Goal: Information Seeking & Learning: Learn about a topic

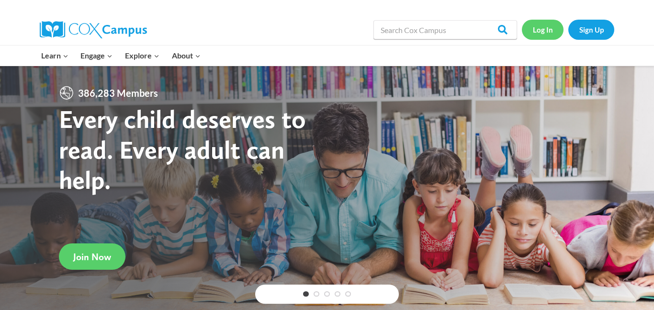
click at [555, 34] on link "Log In" at bounding box center [543, 30] width 42 height 20
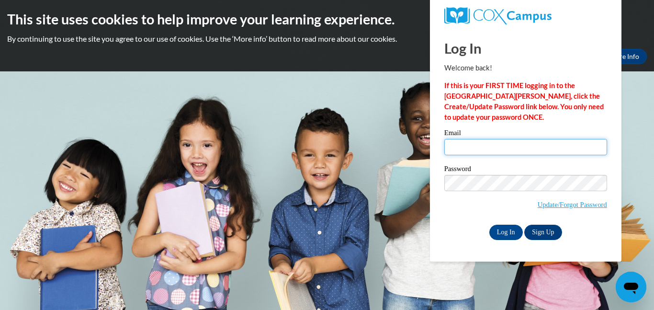
click at [485, 144] on input "Email" at bounding box center [525, 147] width 163 height 16
type input "beataget@gmail.com"
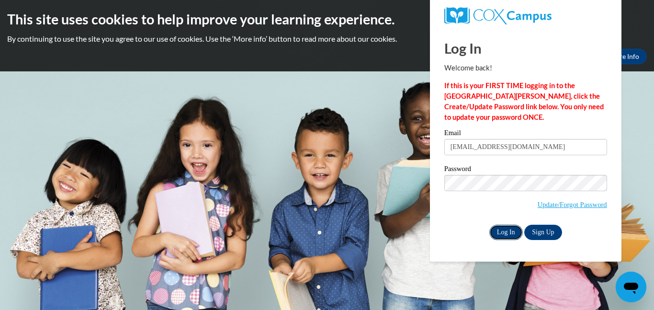
click at [507, 235] on input "Log In" at bounding box center [506, 232] width 34 height 15
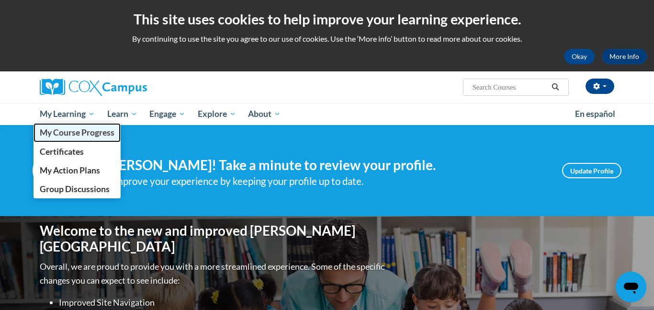
click at [89, 130] on span "My Course Progress" at bounding box center [77, 132] width 75 height 10
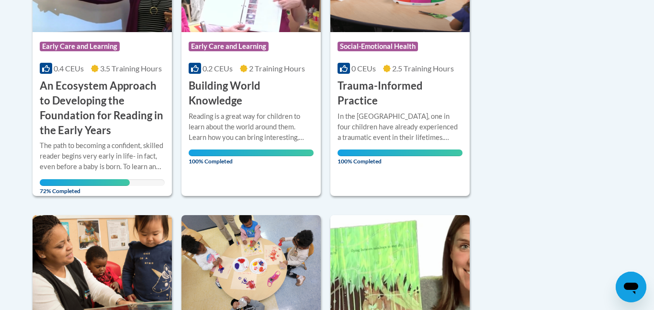
scroll to position [318, 0]
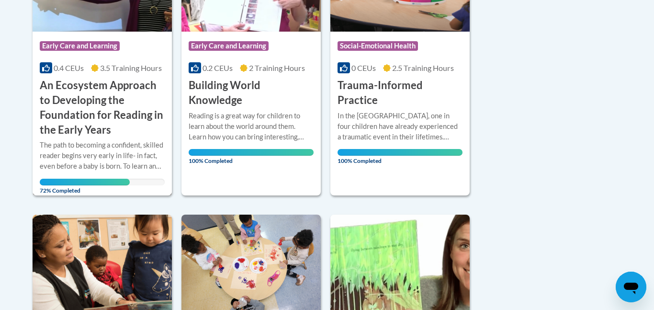
click at [105, 118] on h3 "An Ecosystem Approach to Developing the Foundation for Reading in the Early Yea…" at bounding box center [102, 107] width 125 height 59
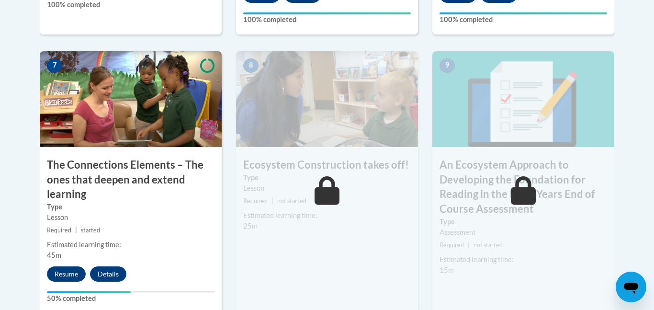
scroll to position [825, 0]
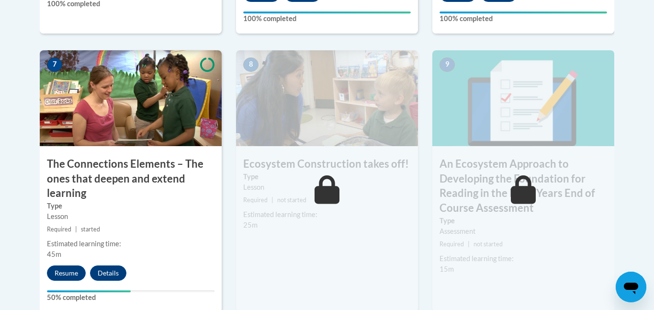
click at [122, 109] on img at bounding box center [131, 98] width 182 height 96
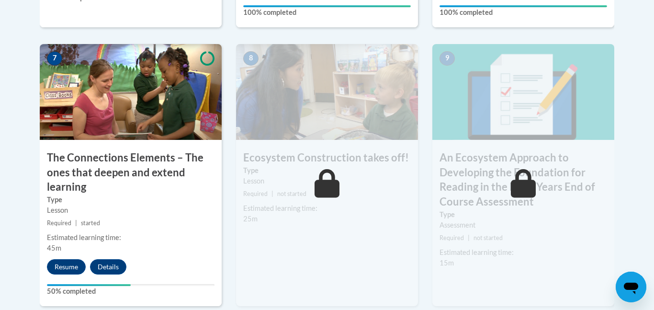
scroll to position [834, 0]
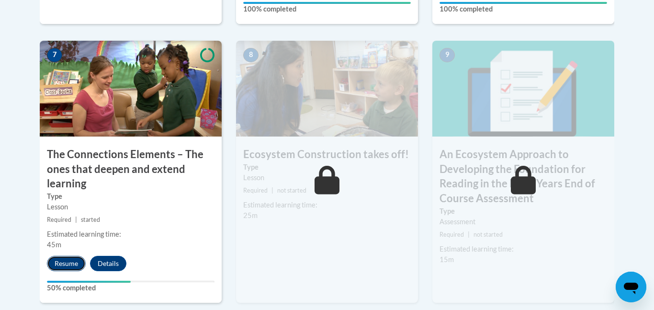
click at [57, 261] on button "Resume" at bounding box center [66, 263] width 39 height 15
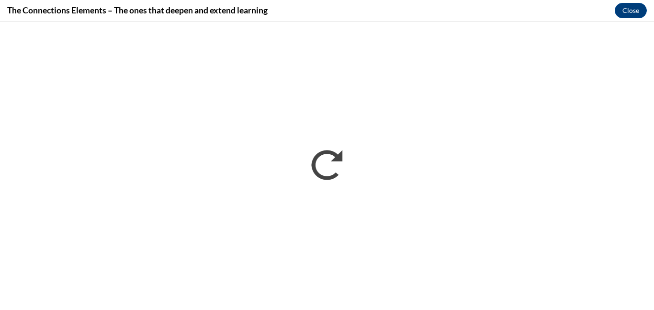
scroll to position [0, 0]
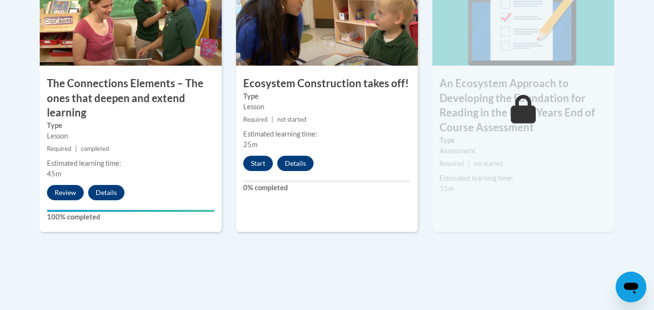
scroll to position [906, 0]
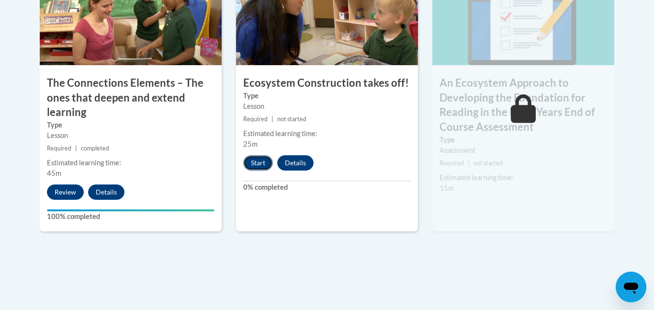
click at [260, 163] on button "Start" at bounding box center [258, 162] width 30 height 15
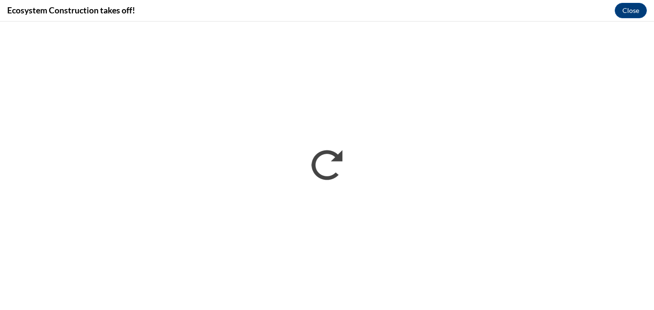
scroll to position [0, 0]
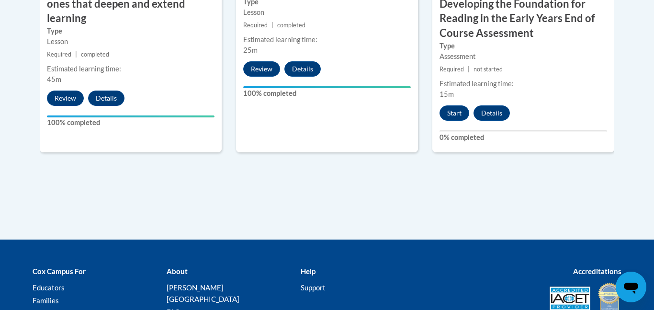
scroll to position [992, 0]
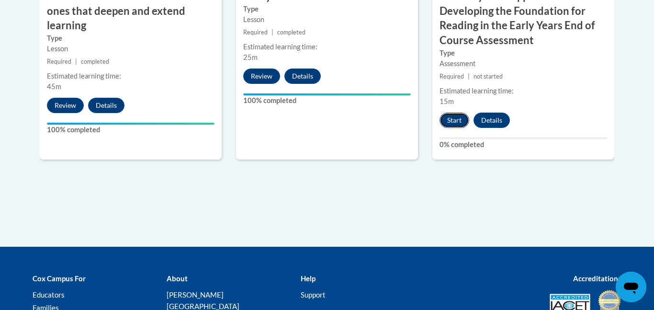
click at [454, 119] on button "Start" at bounding box center [455, 120] width 30 height 15
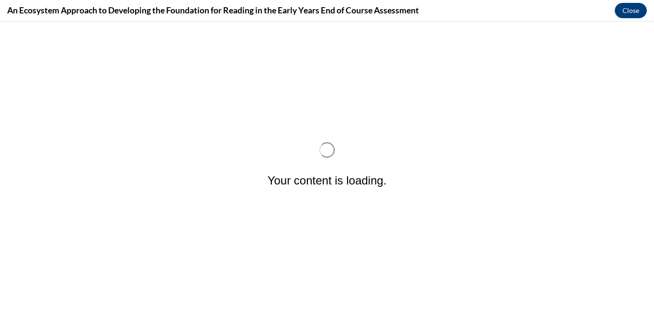
scroll to position [0, 0]
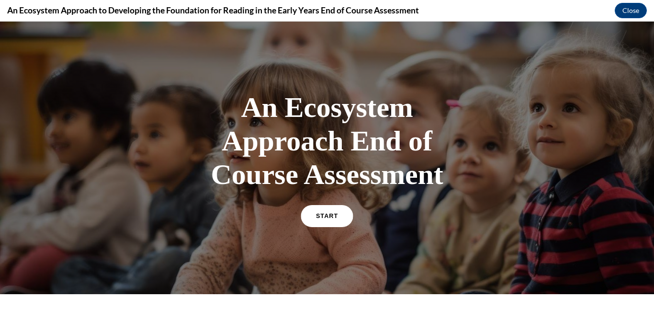
click at [321, 213] on span "START" at bounding box center [327, 216] width 22 height 7
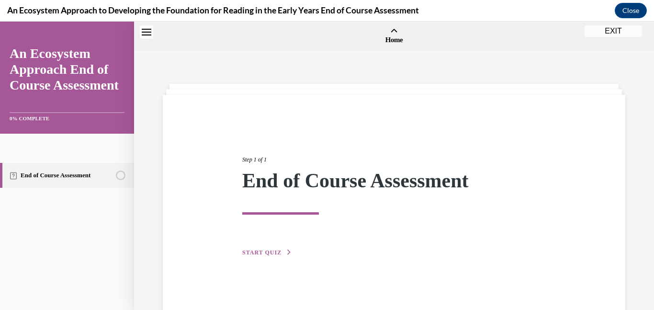
scroll to position [30, 0]
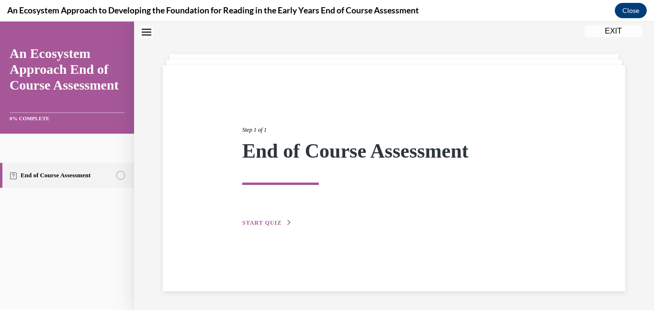
click at [272, 222] on span "START QUIZ" at bounding box center [261, 222] width 39 height 7
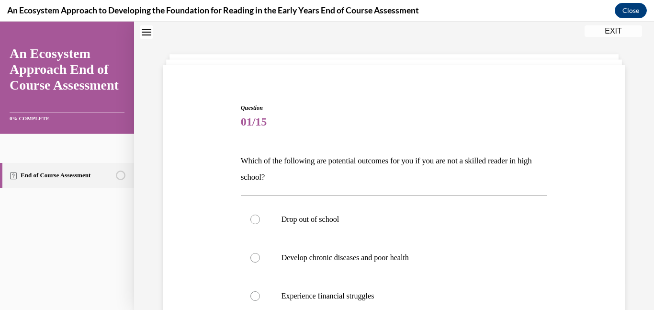
click at [272, 222] on label "Drop out of school" at bounding box center [394, 219] width 307 height 38
click at [260, 222] on input "Drop out of school" at bounding box center [255, 220] width 10 height 10
radio input "true"
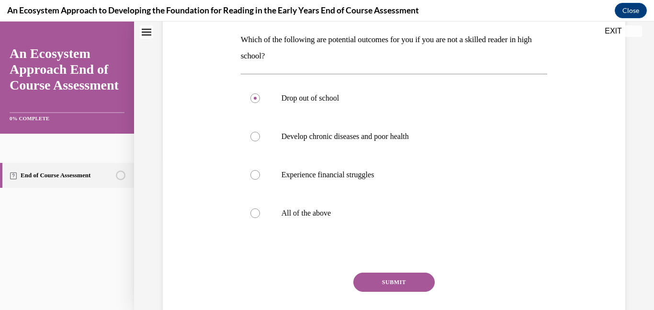
scroll to position [152, 0]
click at [384, 282] on button "SUBMIT" at bounding box center [393, 281] width 81 height 19
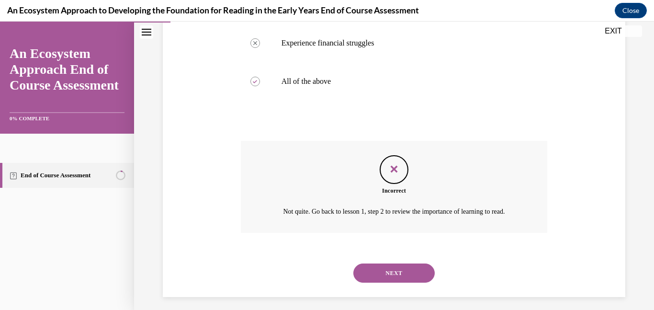
scroll to position [300, 0]
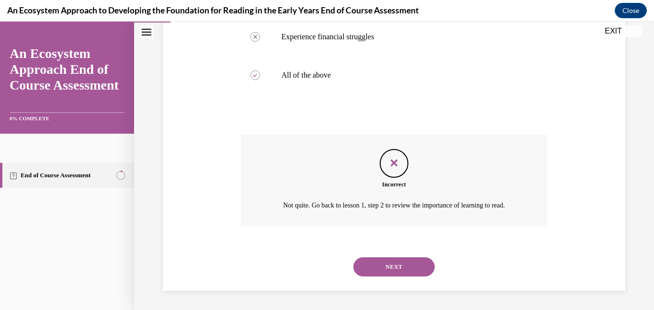
click at [387, 269] on button "NEXT" at bounding box center [393, 266] width 81 height 19
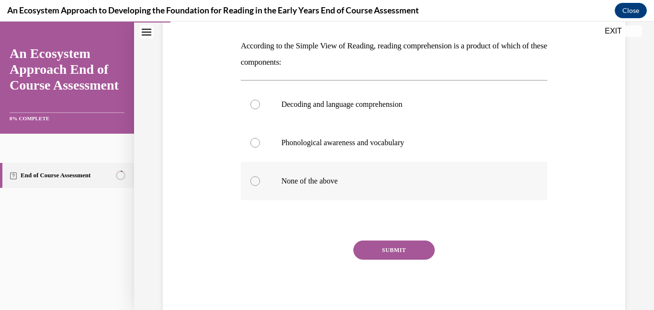
scroll to position [147, 0]
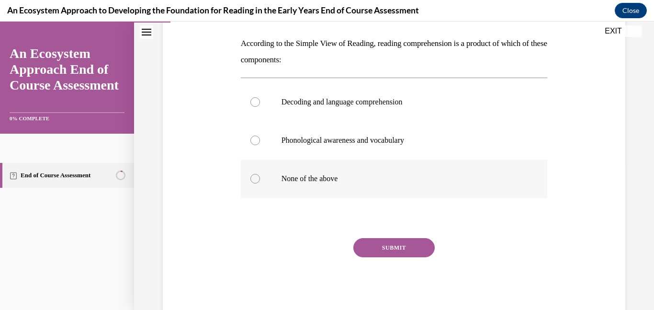
click at [256, 177] on div at bounding box center [255, 179] width 10 height 10
click at [256, 177] on input "None of the above" at bounding box center [255, 179] width 10 height 10
radio input "true"
click at [387, 249] on button "SUBMIT" at bounding box center [393, 247] width 81 height 19
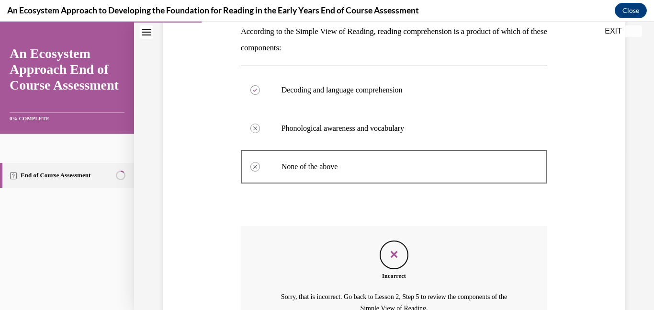
scroll to position [262, 0]
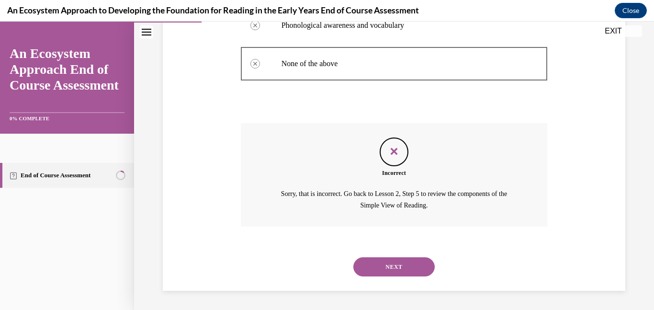
click at [387, 268] on button "NEXT" at bounding box center [393, 266] width 81 height 19
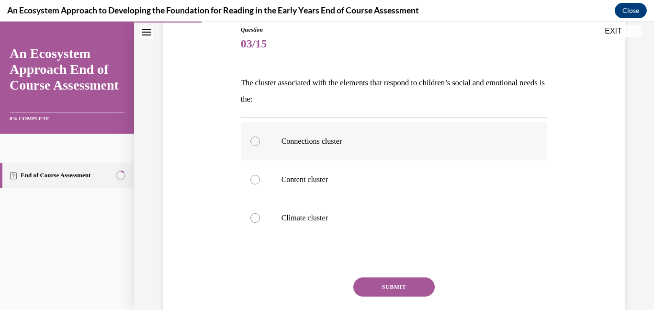
scroll to position [108, 0]
click at [257, 140] on div at bounding box center [255, 141] width 10 height 10
click at [257, 140] on input "Connections cluster" at bounding box center [255, 141] width 10 height 10
radio input "true"
click at [388, 285] on button "SUBMIT" at bounding box center [393, 286] width 81 height 19
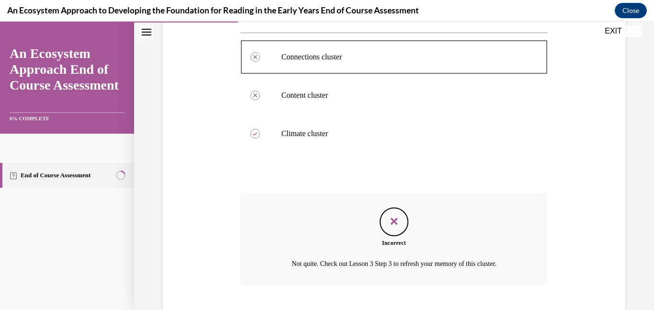
scroll to position [250, 0]
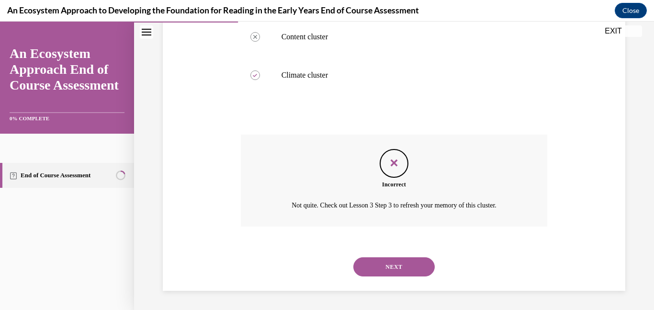
click at [385, 267] on button "NEXT" at bounding box center [393, 266] width 81 height 19
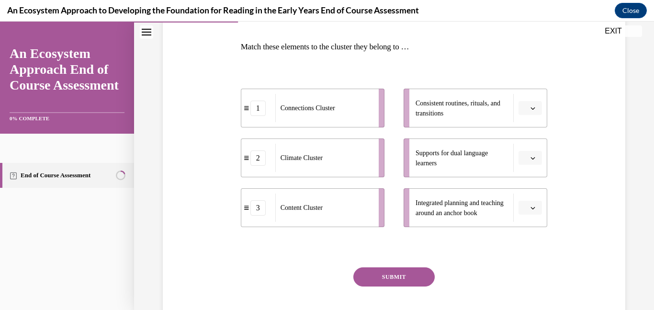
scroll to position [147, 0]
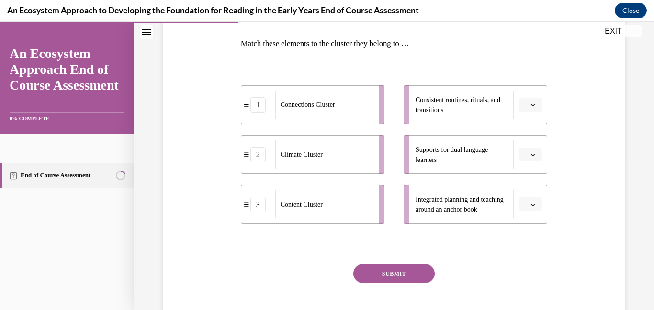
click at [529, 203] on button "button" at bounding box center [530, 204] width 23 height 14
click at [529, 245] on div "1" at bounding box center [529, 244] width 24 height 19
click at [532, 153] on icon "button" at bounding box center [533, 154] width 5 height 5
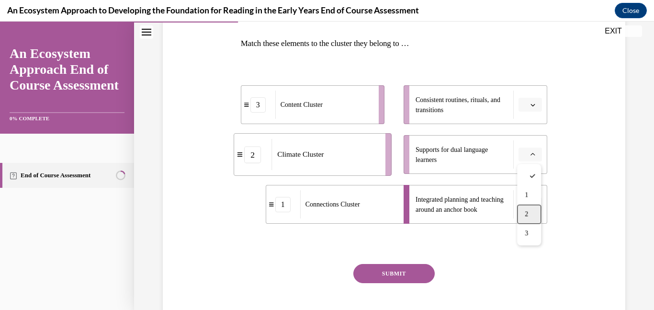
click at [521, 214] on div "2" at bounding box center [529, 213] width 24 height 19
click at [537, 103] on button "button" at bounding box center [530, 105] width 23 height 14
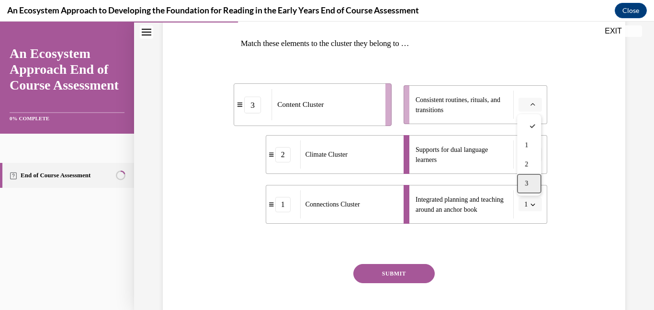
click at [528, 187] on div "3" at bounding box center [529, 183] width 24 height 19
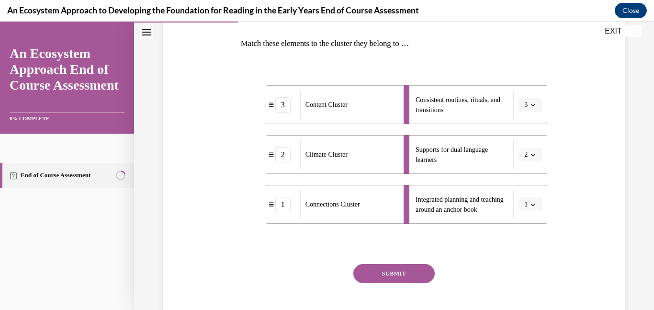
click at [389, 277] on button "SUBMIT" at bounding box center [393, 273] width 81 height 19
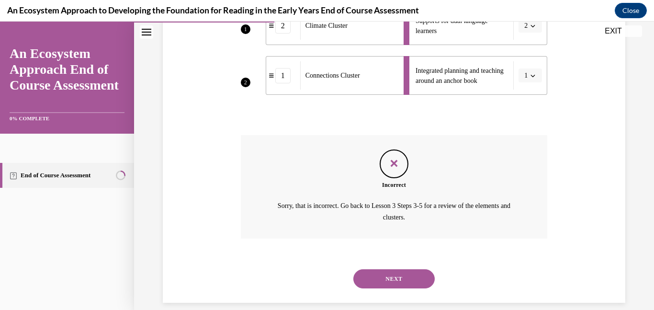
scroll to position [288, 0]
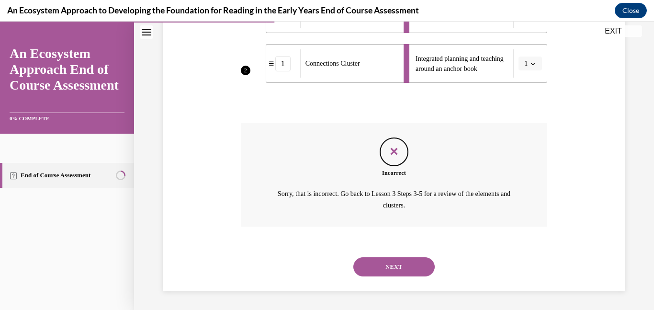
click at [382, 277] on div "NEXT" at bounding box center [394, 267] width 307 height 38
click at [393, 263] on button "NEXT" at bounding box center [393, 266] width 81 height 19
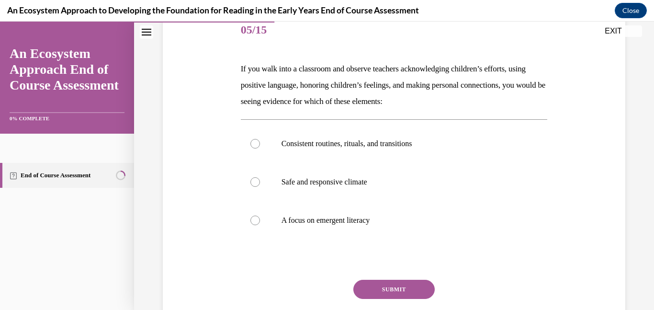
scroll to position [123, 0]
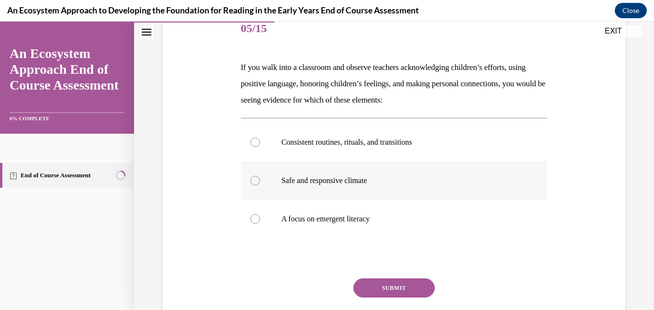
click at [252, 178] on div at bounding box center [255, 181] width 10 height 10
click at [252, 178] on input "Safe and responsive climate" at bounding box center [255, 181] width 10 height 10
radio input "true"
click at [388, 285] on button "SUBMIT" at bounding box center [393, 287] width 81 height 19
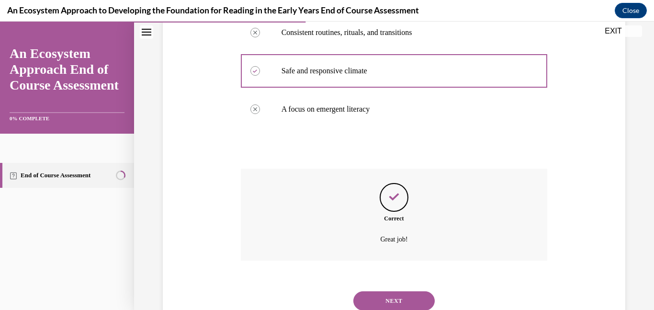
scroll to position [267, 0]
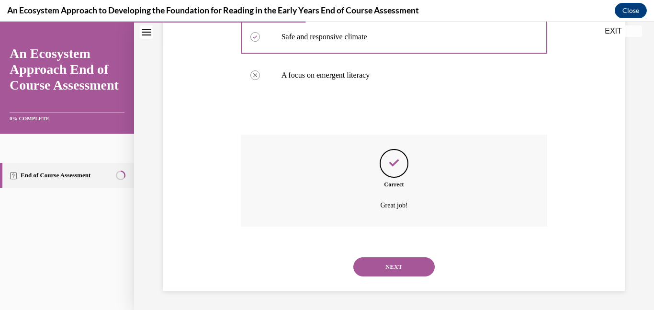
click at [397, 268] on button "NEXT" at bounding box center [393, 266] width 81 height 19
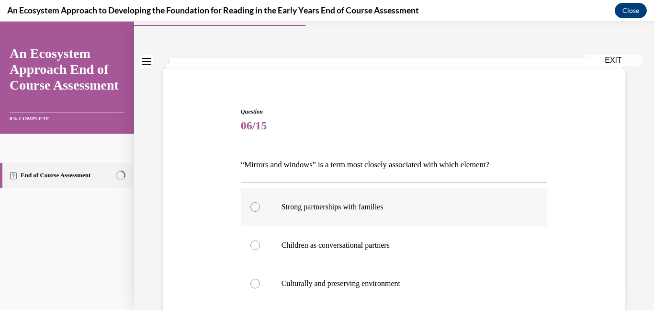
scroll to position [26, 0]
click at [251, 202] on label "Strong partnerships with families" at bounding box center [394, 206] width 307 height 38
click at [251, 202] on input "Strong partnerships with families" at bounding box center [255, 207] width 10 height 10
radio input "true"
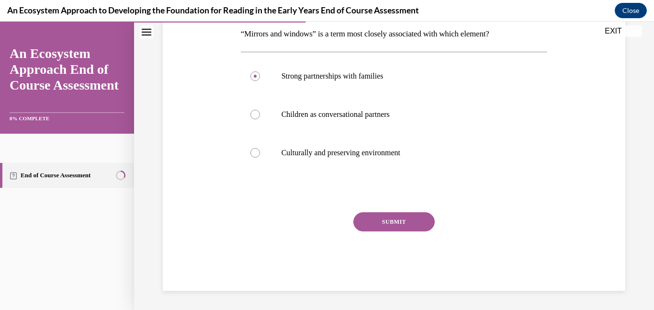
click at [396, 223] on button "SUBMIT" at bounding box center [393, 221] width 81 height 19
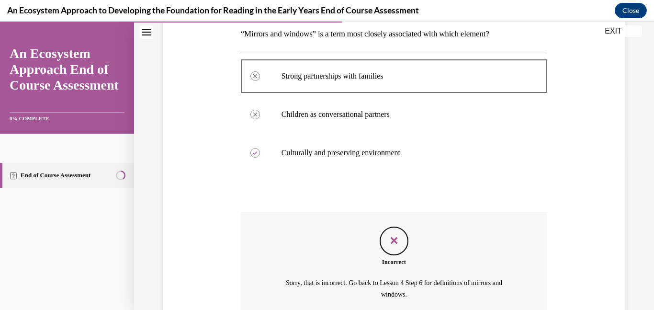
scroll to position [246, 0]
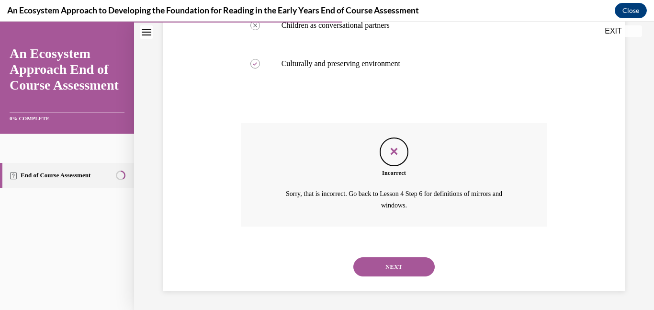
click at [386, 262] on button "NEXT" at bounding box center [393, 266] width 81 height 19
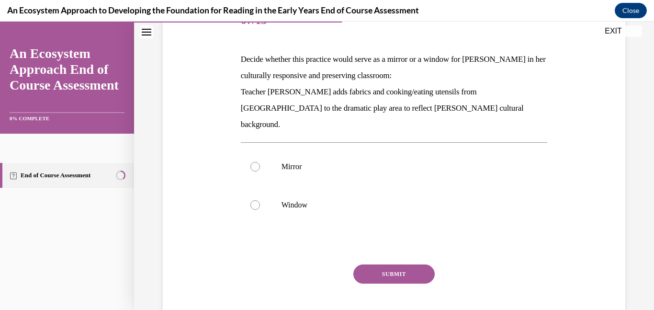
scroll to position [134, 0]
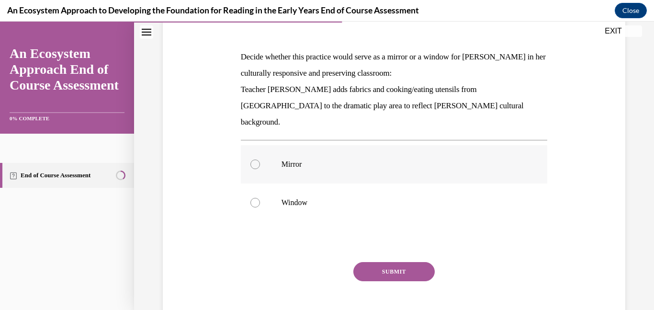
click at [258, 159] on div at bounding box center [255, 164] width 10 height 10
click at [258, 159] on input "Mirror" at bounding box center [255, 164] width 10 height 10
radio input "true"
click at [387, 262] on button "SUBMIT" at bounding box center [393, 271] width 81 height 19
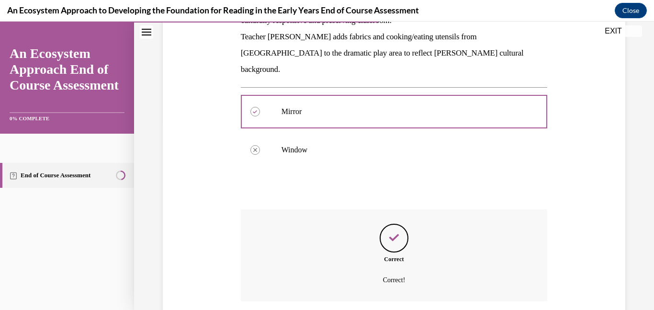
scroll to position [245, 0]
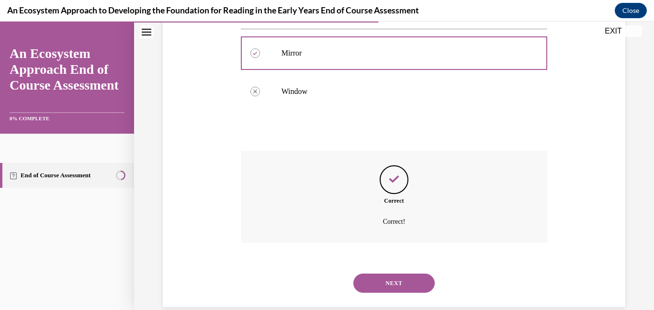
click at [389, 273] on button "NEXT" at bounding box center [393, 282] width 81 height 19
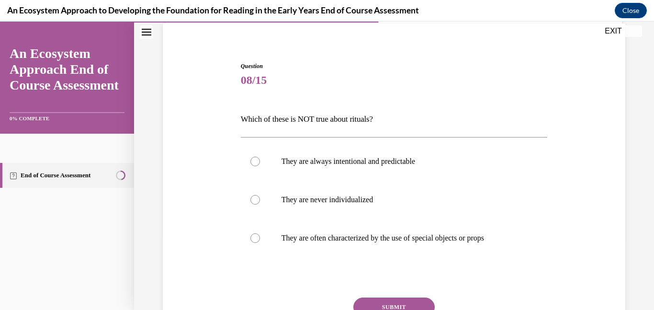
scroll to position [72, 0]
click at [257, 200] on div at bounding box center [255, 199] width 10 height 10
click at [257, 200] on input "They are never individualized" at bounding box center [255, 199] width 10 height 10
radio input "true"
click at [386, 302] on button "SUBMIT" at bounding box center [393, 306] width 81 height 19
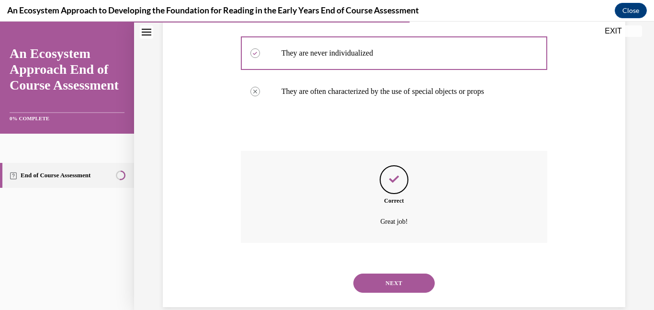
scroll to position [234, 0]
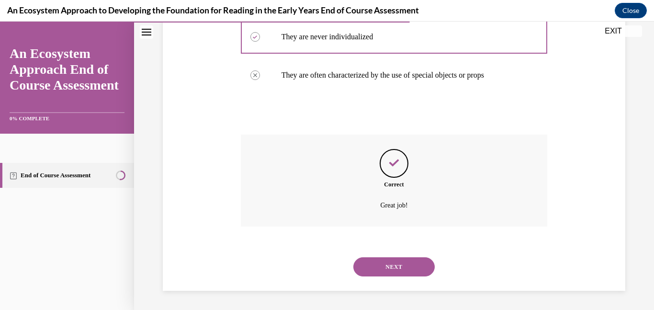
click at [387, 266] on button "NEXT" at bounding box center [393, 266] width 81 height 19
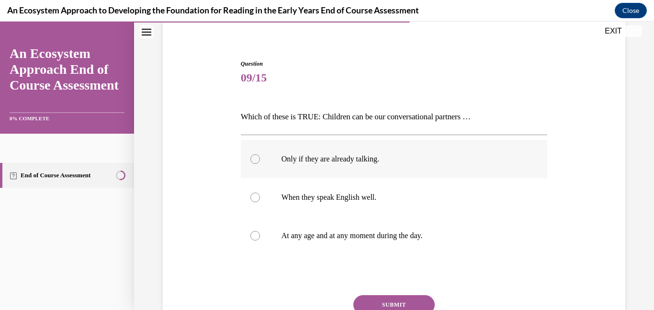
scroll to position [78, 0]
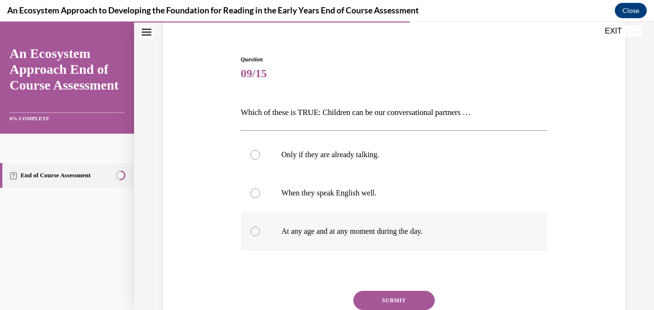
click at [258, 229] on div at bounding box center [255, 232] width 10 height 10
click at [258, 229] on input "At any age and at any moment during the day." at bounding box center [255, 232] width 10 height 10
radio input "true"
click at [403, 295] on button "SUBMIT" at bounding box center [393, 300] width 81 height 19
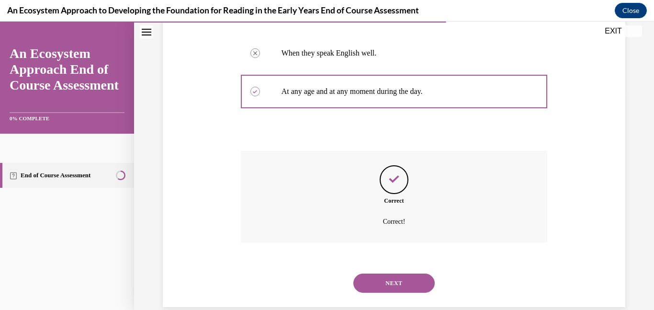
scroll to position [234, 0]
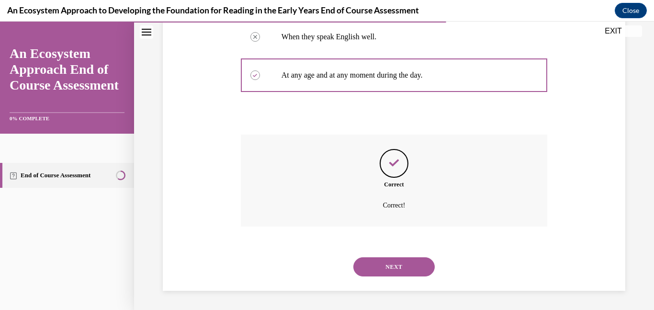
click at [386, 264] on button "NEXT" at bounding box center [393, 266] width 81 height 19
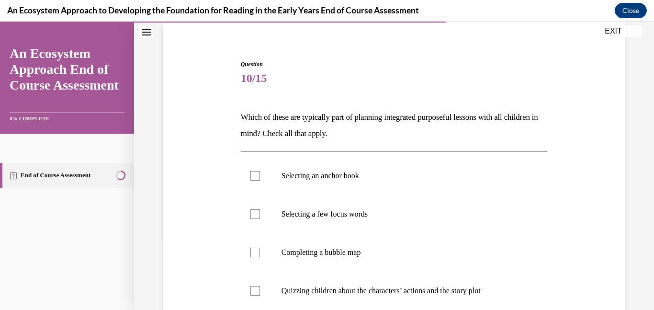
scroll to position [74, 0]
click at [258, 173] on div at bounding box center [255, 175] width 10 height 10
click at [258, 173] on input "Selecting an anchor book" at bounding box center [255, 175] width 10 height 10
checkbox input "true"
click at [255, 213] on div at bounding box center [255, 214] width 10 height 10
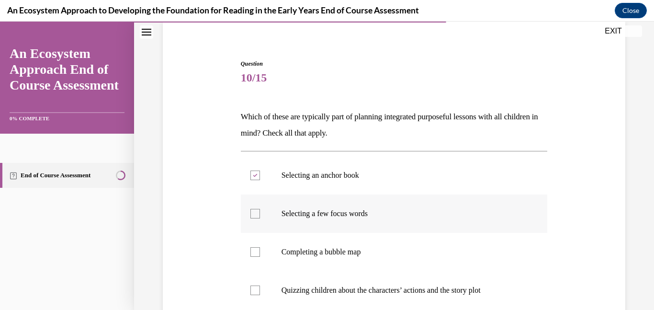
click at [255, 213] on input "Selecting a few focus words" at bounding box center [255, 214] width 10 height 10
checkbox input "true"
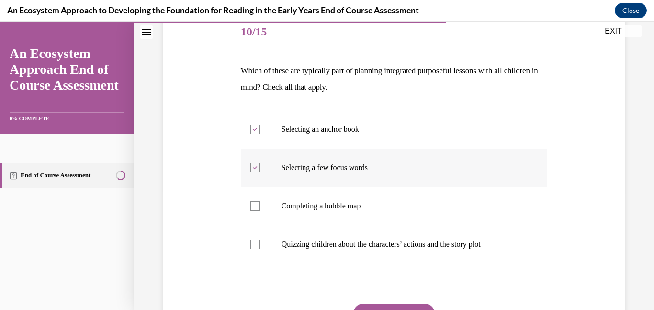
scroll to position [120, 0]
click at [252, 205] on div at bounding box center [255, 206] width 10 height 10
click at [252, 205] on input "Completing a bubble map" at bounding box center [255, 206] width 10 height 10
checkbox input "true"
click at [254, 245] on div at bounding box center [255, 244] width 10 height 10
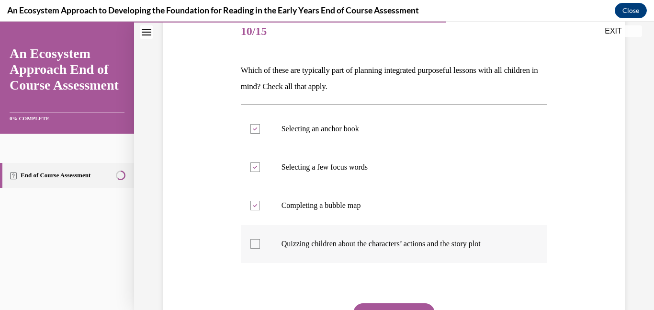
click at [254, 245] on input "Quizzing children about the characters’ actions and the story plot" at bounding box center [255, 244] width 10 height 10
checkbox input "true"
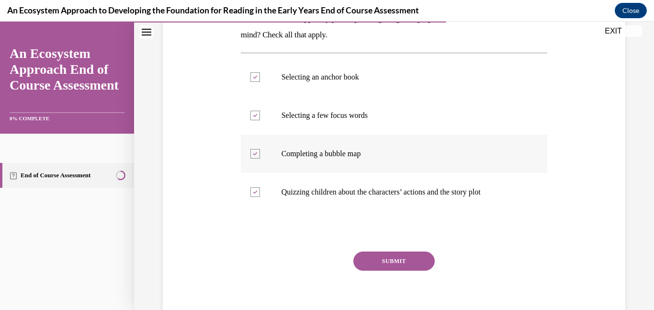
scroll to position [174, 0]
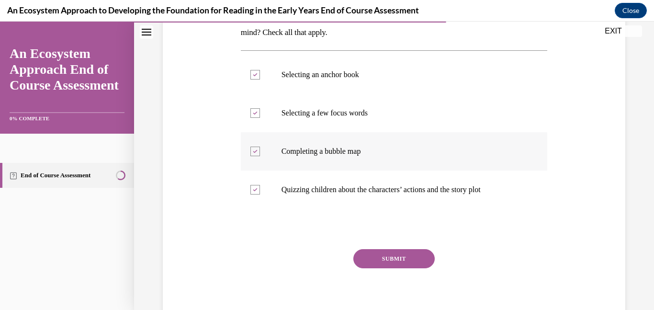
click at [250, 150] on div at bounding box center [255, 152] width 10 height 10
click at [250, 150] on input "Completing a bubble map" at bounding box center [255, 152] width 10 height 10
checkbox input "false"
click at [384, 259] on button "SUBMIT" at bounding box center [393, 258] width 81 height 19
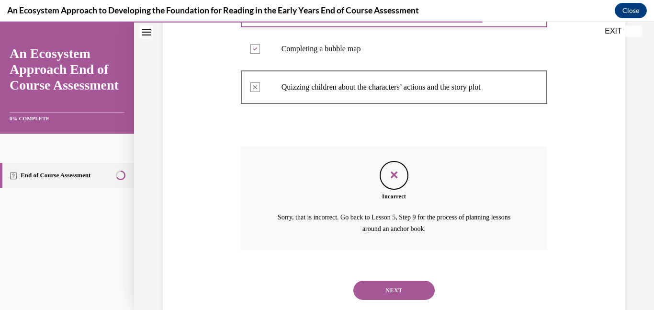
scroll to position [300, 0]
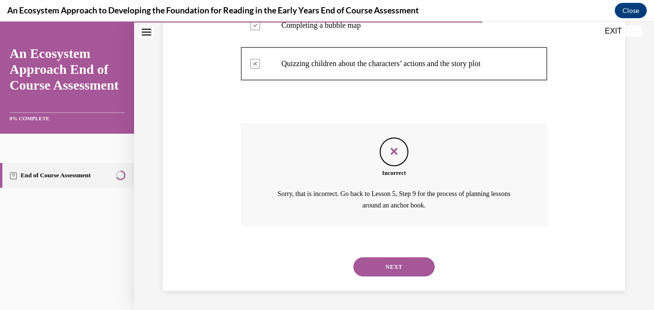
click at [401, 268] on button "NEXT" at bounding box center [393, 266] width 81 height 19
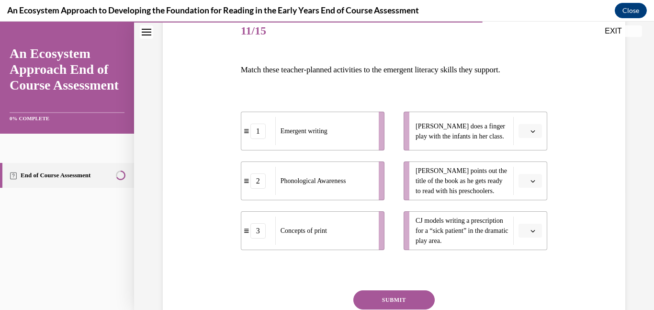
scroll to position [121, 0]
click at [531, 130] on icon "button" at bounding box center [533, 131] width 4 height 2
click at [531, 186] on div "2" at bounding box center [529, 190] width 24 height 19
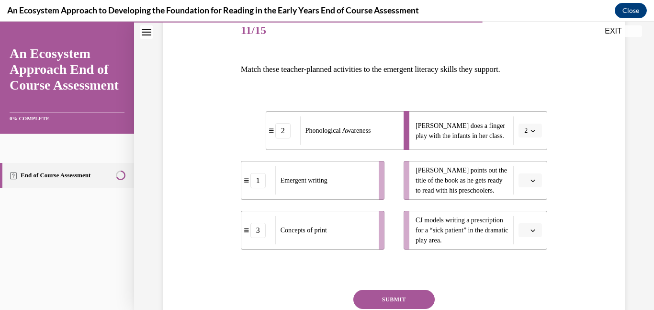
click at [531, 180] on icon "button" at bounding box center [533, 180] width 5 height 5
click at [530, 255] on div "3" at bounding box center [529, 259] width 24 height 19
click at [533, 231] on icon "button" at bounding box center [533, 230] width 5 height 5
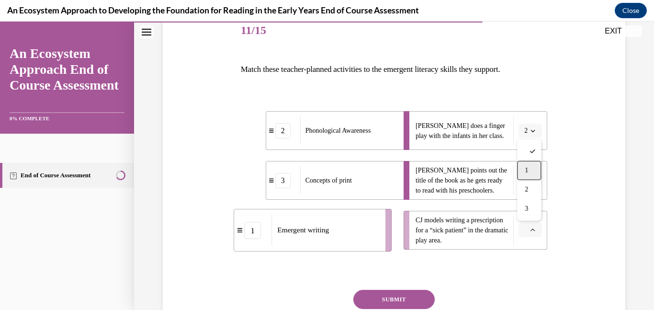
click at [526, 170] on span "1" at bounding box center [526, 171] width 3 height 8
click at [391, 300] on button "SUBMIT" at bounding box center [393, 299] width 81 height 19
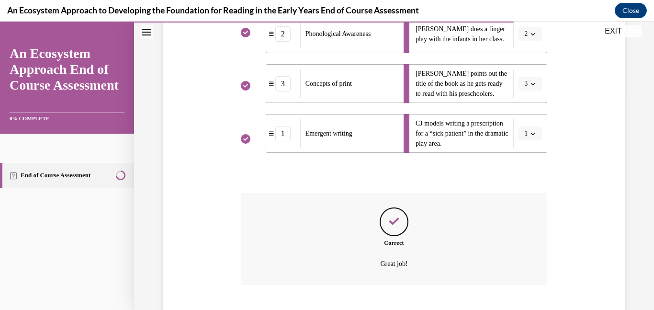
scroll to position [276, 0]
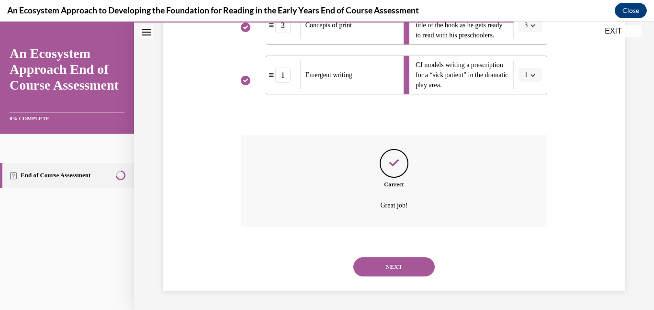
click at [400, 271] on button "NEXT" at bounding box center [393, 266] width 81 height 19
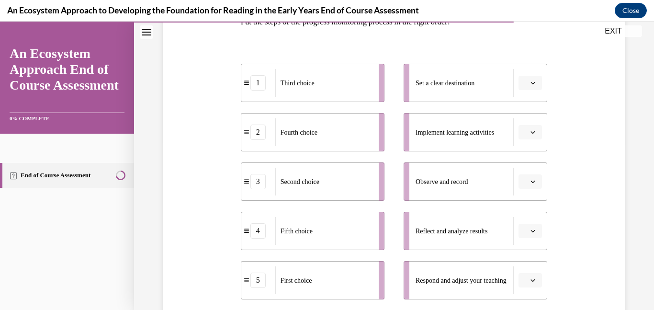
scroll to position [170, 0]
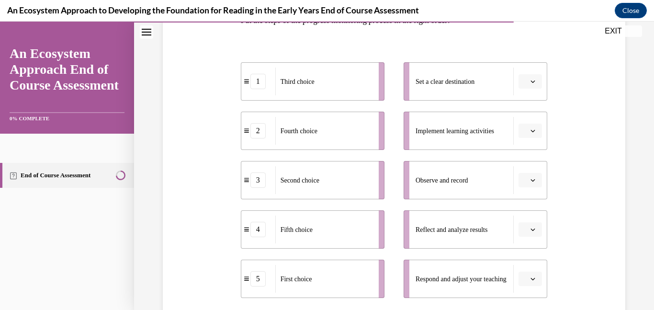
click at [533, 181] on icon "button" at bounding box center [533, 180] width 5 height 5
click at [530, 220] on div "1" at bounding box center [529, 220] width 24 height 19
click at [532, 82] on icon "button" at bounding box center [533, 81] width 5 height 5
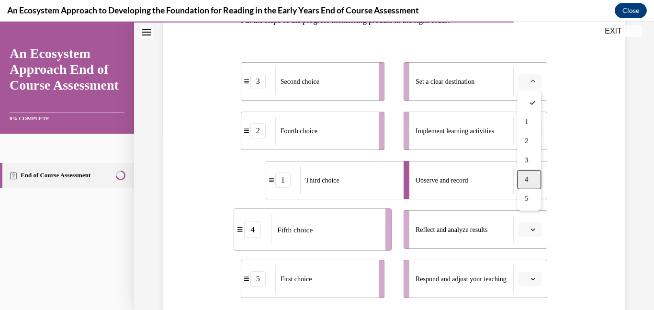
click at [526, 183] on div "4" at bounding box center [529, 179] width 24 height 19
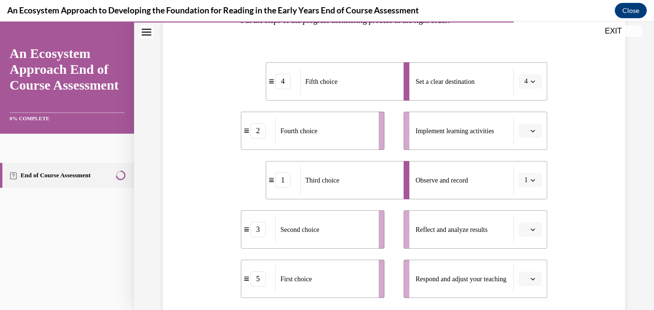
click at [534, 227] on icon "button" at bounding box center [533, 229] width 5 height 5
click at [524, 146] on div "2" at bounding box center [529, 150] width 24 height 19
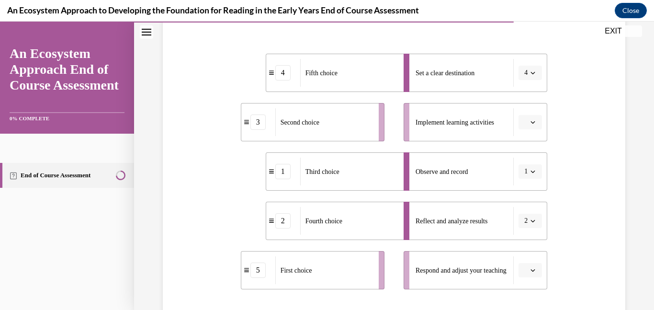
scroll to position [180, 0]
click at [534, 270] on icon "button" at bounding box center [533, 268] width 5 height 5
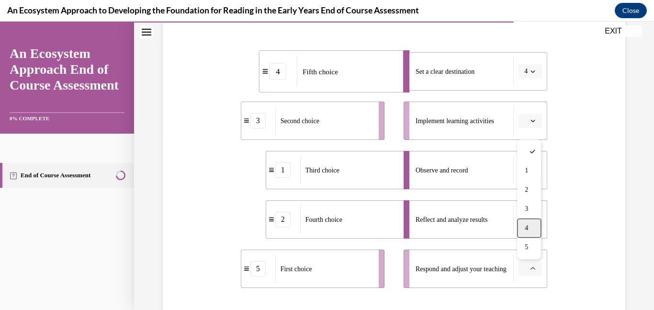
click at [525, 232] on div "4" at bounding box center [529, 227] width 24 height 19
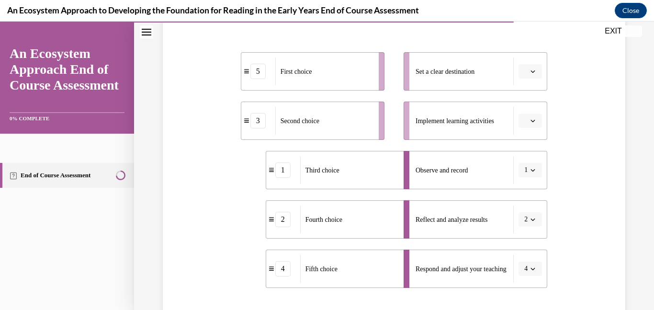
click at [533, 75] on button "button" at bounding box center [530, 71] width 23 height 14
click at [608, 98] on div "Question 12/15 Put the steps of the progress monitoring process in the right or…" at bounding box center [393, 165] width 467 height 482
click at [528, 69] on span "Please select an option" at bounding box center [525, 72] width 3 height 10
click at [525, 150] on span "3" at bounding box center [526, 151] width 3 height 8
click at [533, 123] on icon "button" at bounding box center [533, 120] width 5 height 5
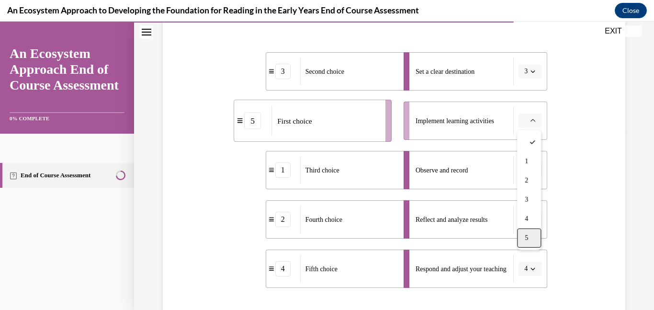
click at [522, 237] on div "5" at bounding box center [529, 237] width 24 height 19
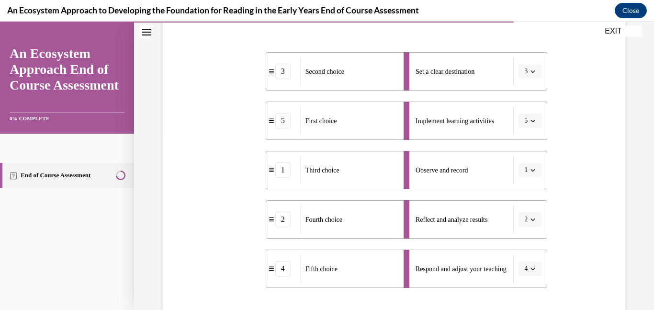
scroll to position [296, 0]
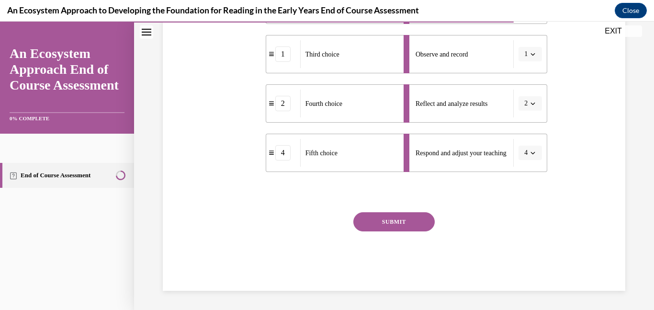
click at [373, 224] on button "SUBMIT" at bounding box center [393, 221] width 81 height 19
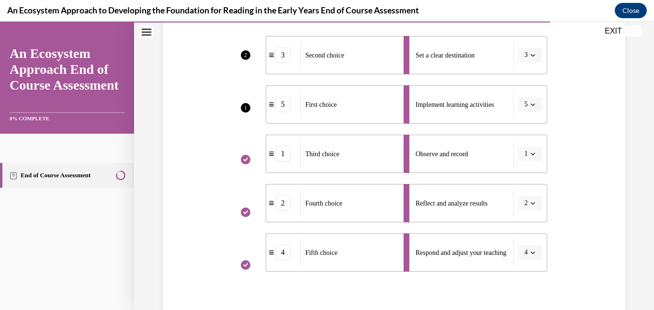
scroll to position [385, 0]
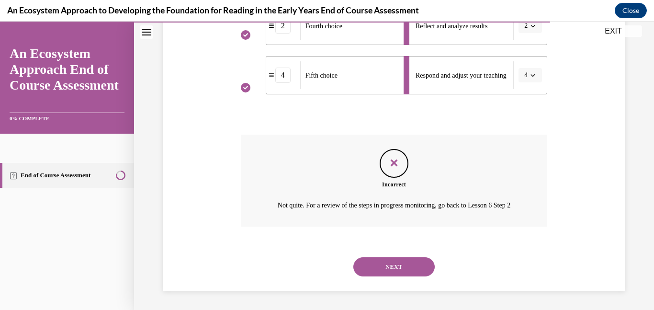
click at [404, 261] on button "NEXT" at bounding box center [393, 266] width 81 height 19
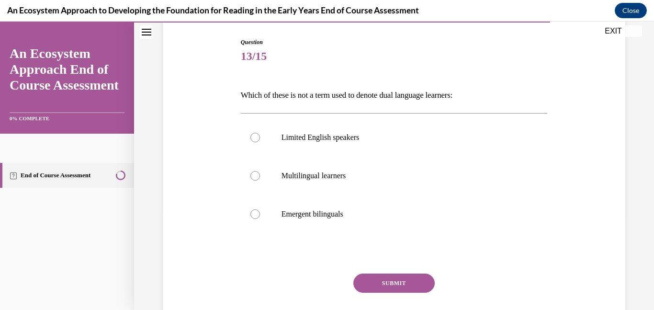
scroll to position [100, 0]
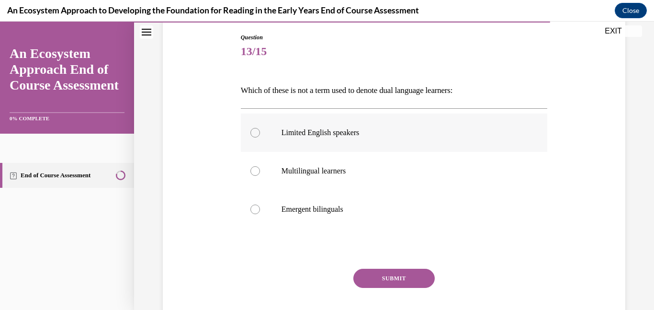
click at [253, 135] on div at bounding box center [255, 133] width 10 height 10
click at [253, 135] on input "Limited English speakers" at bounding box center [255, 133] width 10 height 10
radio input "true"
click at [394, 277] on button "SUBMIT" at bounding box center [393, 278] width 81 height 19
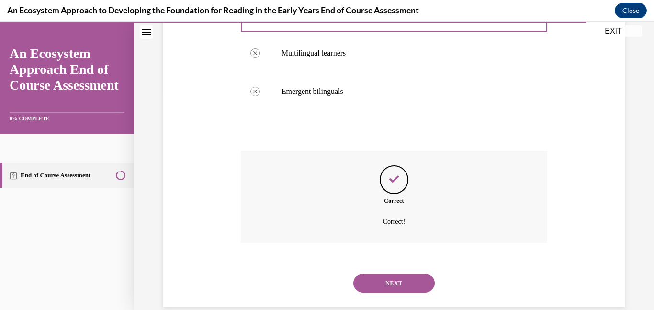
scroll to position [234, 0]
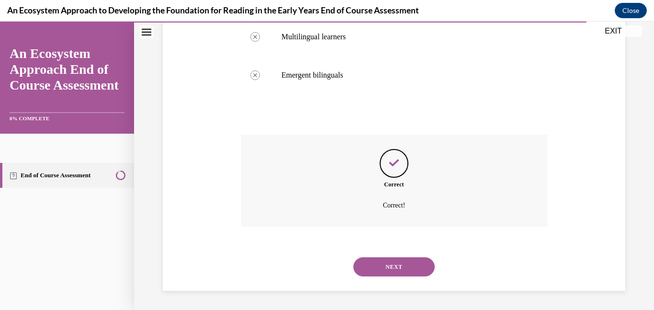
click at [394, 277] on div "NEXT" at bounding box center [394, 267] width 307 height 38
click at [393, 272] on button "NEXT" at bounding box center [393, 266] width 81 height 19
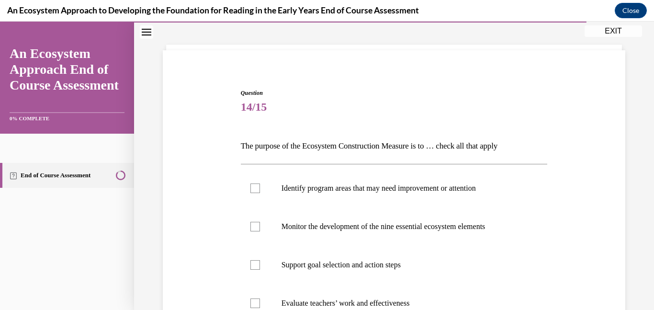
scroll to position [49, 0]
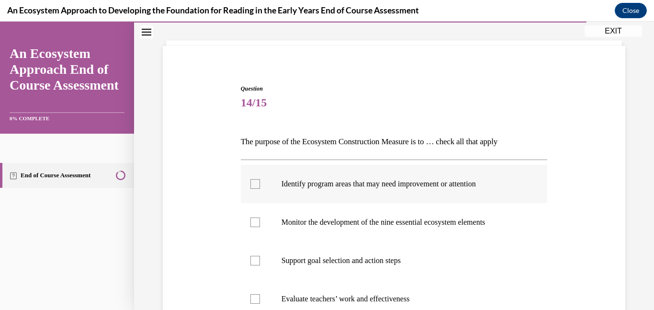
click at [255, 186] on div at bounding box center [255, 184] width 10 height 10
click at [255, 186] on input "Identify program areas that may need improvement or attention" at bounding box center [255, 184] width 10 height 10
checkbox input "true"
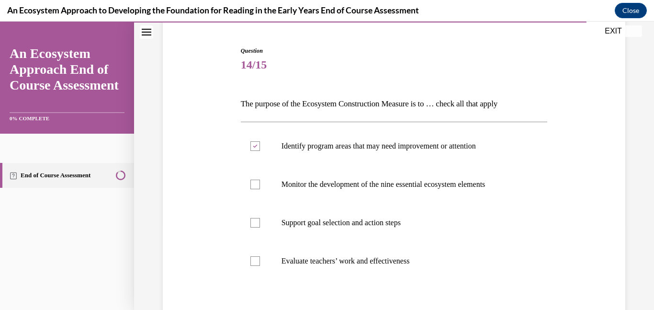
scroll to position [88, 0]
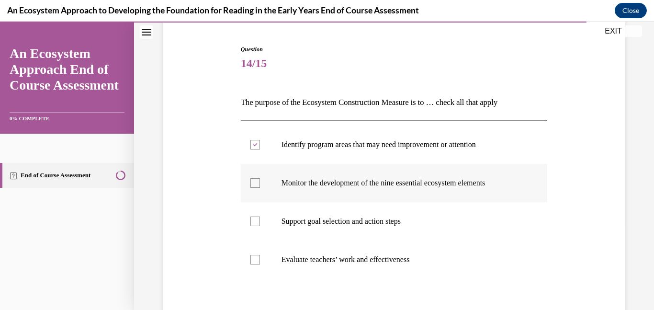
click at [256, 186] on div at bounding box center [255, 183] width 10 height 10
click at [256, 186] on input "Monitor the development of the nine essential ecosystem elements" at bounding box center [255, 183] width 10 height 10
checkbox input "true"
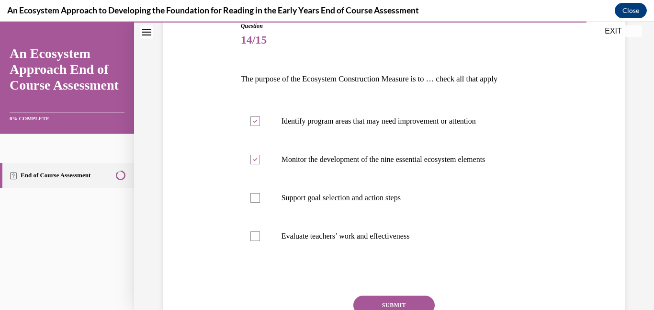
scroll to position [112, 0]
click at [256, 196] on div at bounding box center [255, 198] width 10 height 10
click at [256, 196] on input "Support goal selection and action steps" at bounding box center [255, 198] width 10 height 10
checkbox input "true"
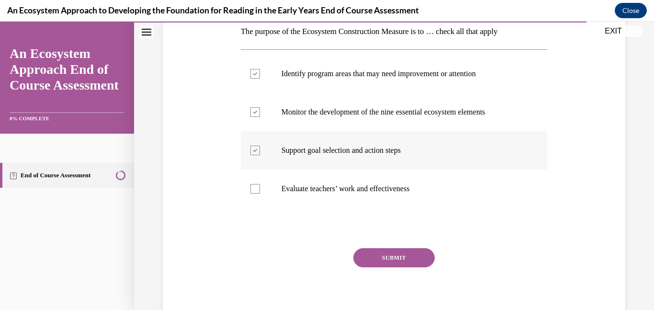
scroll to position [159, 0]
click at [255, 190] on div at bounding box center [255, 188] width 10 height 10
click at [255, 190] on input "Evaluate teachers’ work and effectiveness" at bounding box center [255, 188] width 10 height 10
checkbox input "true"
click at [252, 148] on div at bounding box center [255, 150] width 10 height 10
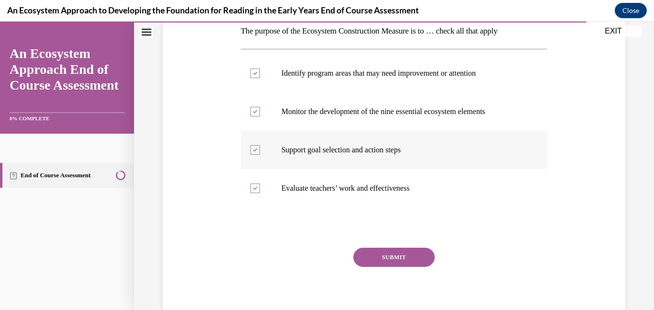
click at [252, 148] on input "Support goal selection and action steps" at bounding box center [255, 150] width 10 height 10
checkbox input "false"
click at [391, 254] on button "SUBMIT" at bounding box center [393, 257] width 81 height 19
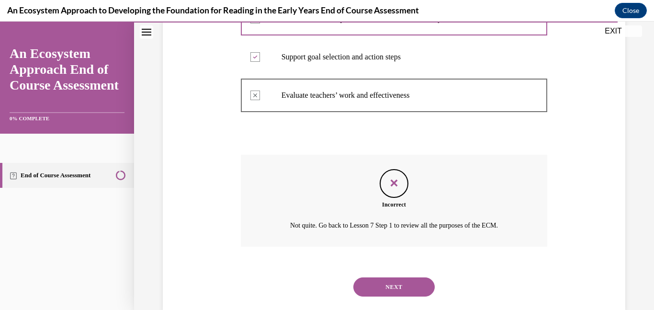
scroll to position [251, 0]
click at [381, 289] on button "NEXT" at bounding box center [393, 287] width 81 height 19
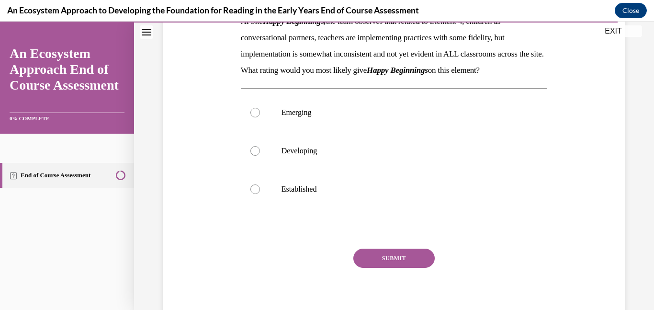
scroll to position [170, 0]
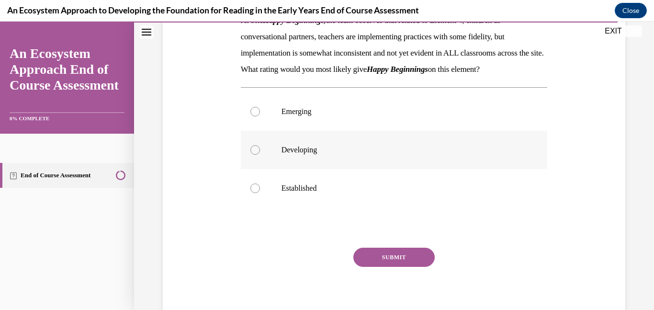
click at [256, 155] on div at bounding box center [255, 150] width 10 height 10
click at [256, 155] on input "Developing" at bounding box center [255, 150] width 10 height 10
radio input "true"
click at [395, 267] on button "SUBMIT" at bounding box center [393, 257] width 81 height 19
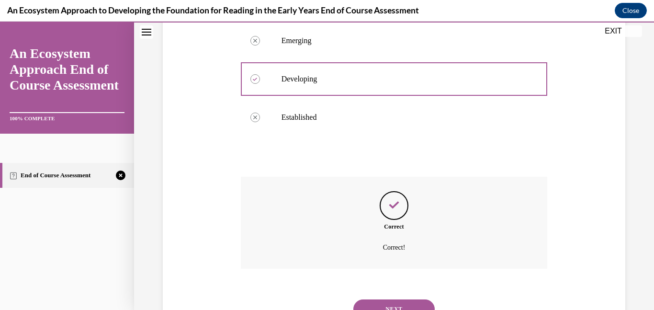
scroll to position [299, 0]
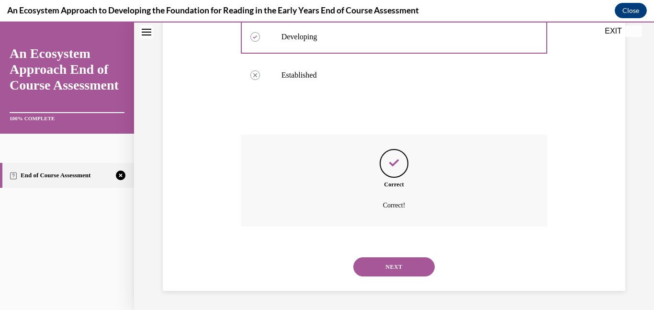
click at [392, 267] on button "NEXT" at bounding box center [393, 266] width 81 height 19
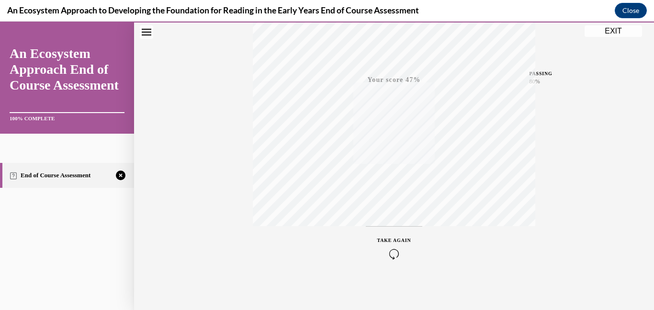
scroll to position [203, 0]
click at [394, 251] on icon "button" at bounding box center [394, 251] width 34 height 11
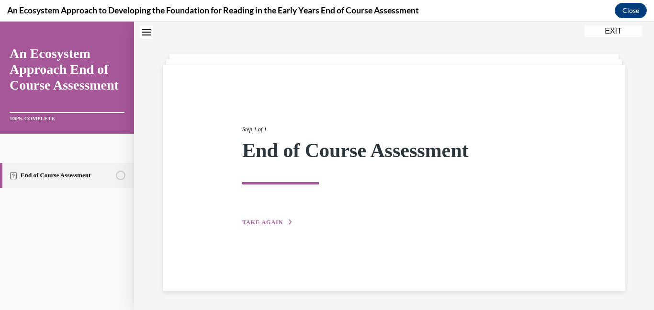
scroll to position [30, 0]
click at [272, 222] on span "TAKE AGAIN" at bounding box center [262, 222] width 41 height 7
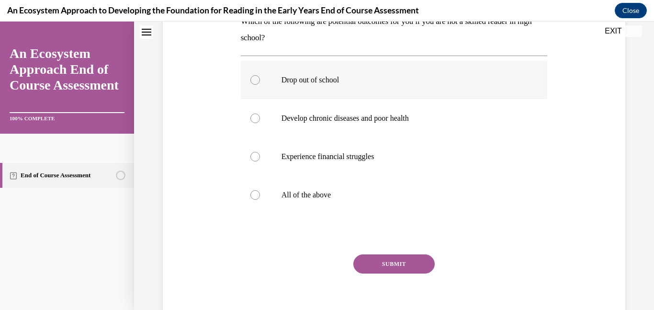
scroll to position [172, 0]
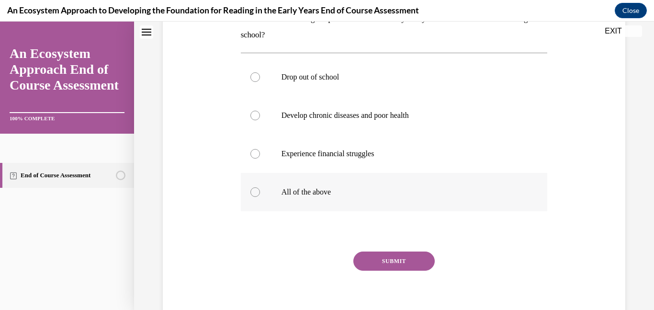
click at [252, 196] on label "All of the above" at bounding box center [394, 192] width 307 height 38
click at [252, 196] on input "All of the above" at bounding box center [255, 192] width 10 height 10
radio input "true"
click at [397, 262] on button "SUBMIT" at bounding box center [393, 260] width 81 height 19
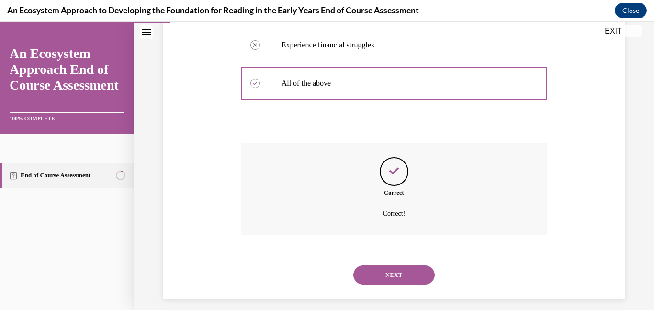
scroll to position [289, 0]
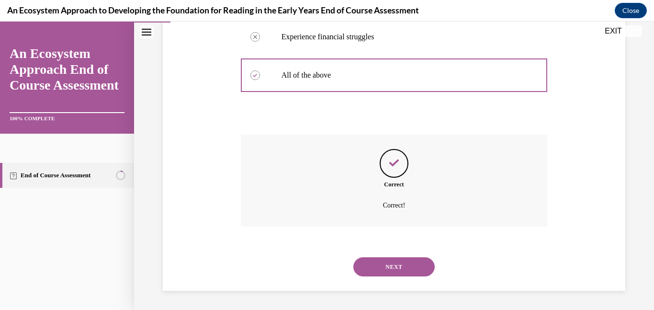
click at [393, 269] on button "NEXT" at bounding box center [393, 266] width 81 height 19
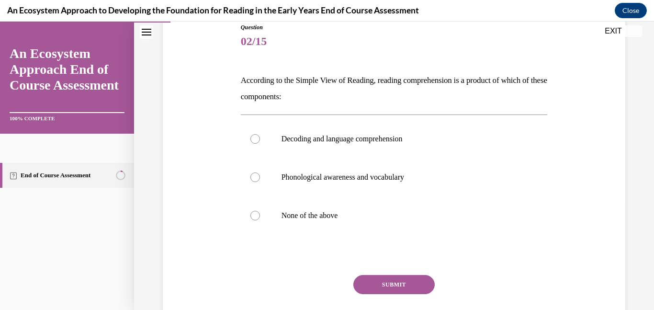
scroll to position [111, 0]
click at [259, 138] on div at bounding box center [255, 139] width 10 height 10
click at [259, 138] on input "Decoding and language comprehension" at bounding box center [255, 139] width 10 height 10
radio input "true"
click at [405, 285] on button "SUBMIT" at bounding box center [393, 283] width 81 height 19
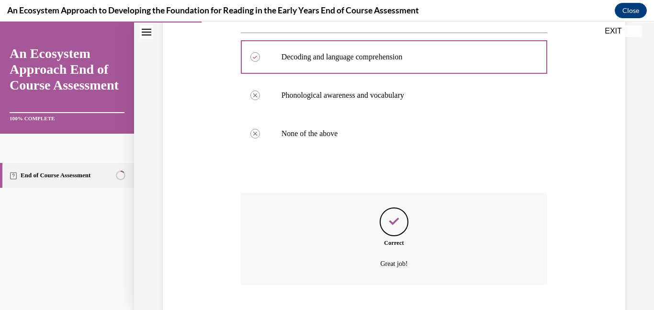
scroll to position [250, 0]
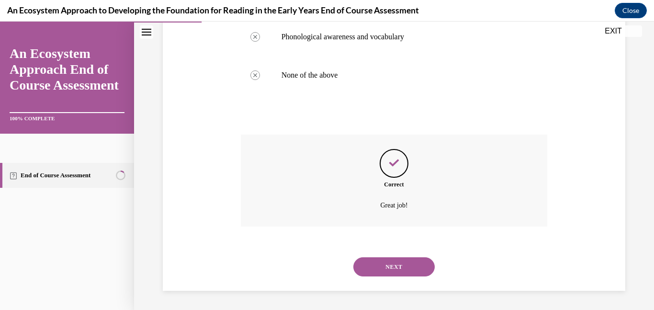
click at [394, 268] on button "NEXT" at bounding box center [393, 266] width 81 height 19
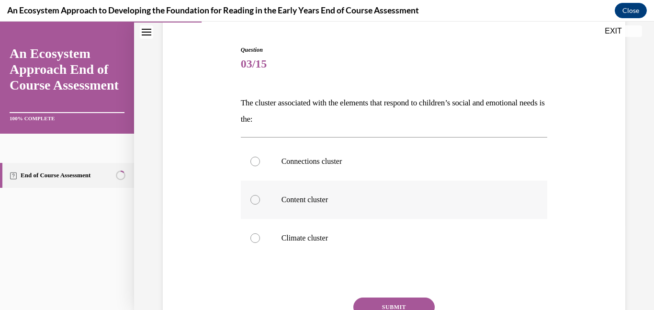
scroll to position [90, 0]
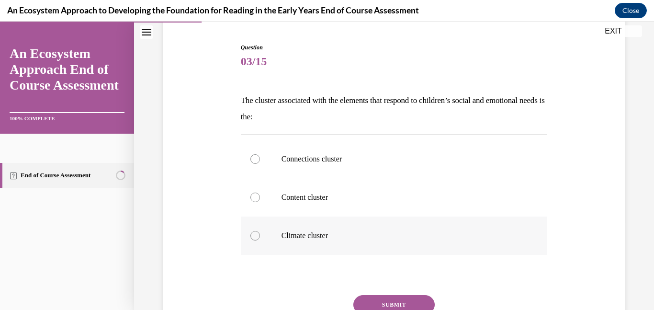
click at [254, 236] on div at bounding box center [255, 236] width 10 height 10
click at [254, 236] on input "Climate cluster" at bounding box center [255, 236] width 10 height 10
radio input "true"
click at [392, 302] on button "SUBMIT" at bounding box center [393, 304] width 81 height 19
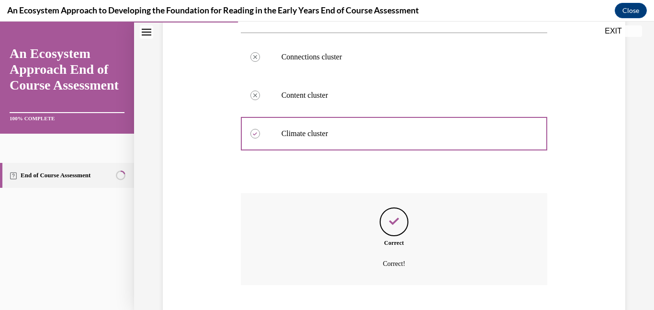
scroll to position [250, 0]
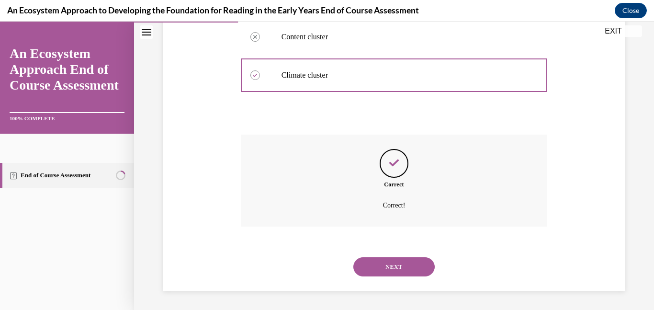
click at [385, 268] on button "NEXT" at bounding box center [393, 266] width 81 height 19
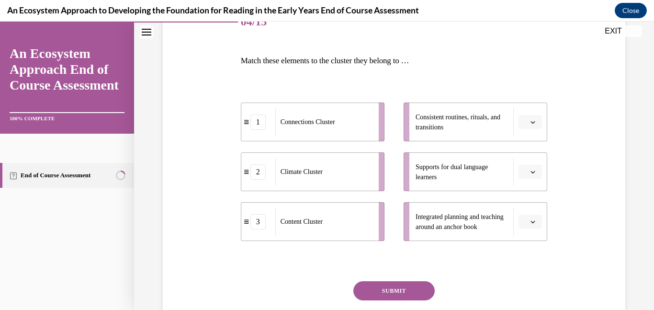
scroll to position [133, 0]
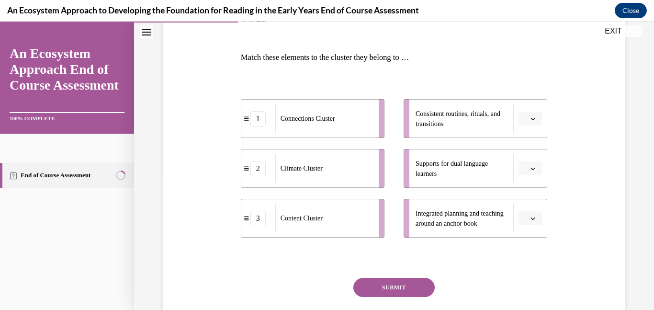
click at [533, 168] on icon "button" at bounding box center [533, 168] width 5 height 5
click at [532, 221] on div "2" at bounding box center [529, 227] width 24 height 19
click at [532, 216] on icon "button" at bounding box center [533, 218] width 5 height 5
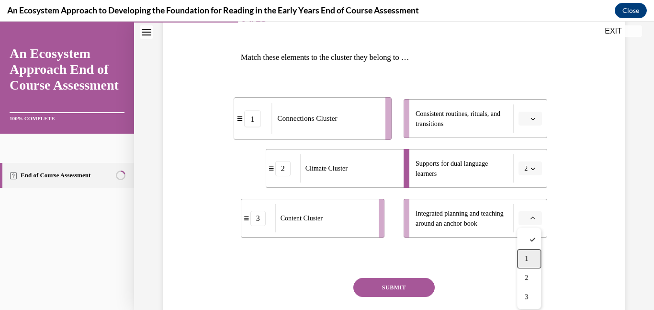
click at [532, 256] on div "1" at bounding box center [529, 258] width 24 height 19
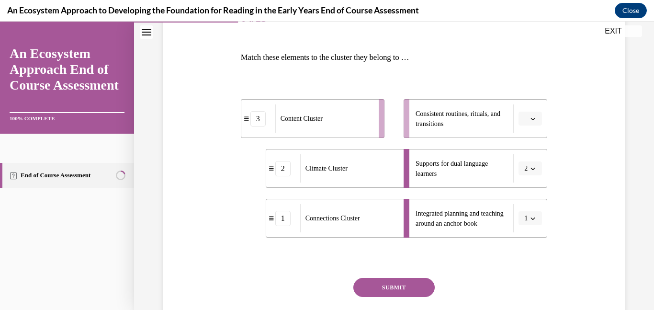
click at [531, 119] on icon "button" at bounding box center [533, 118] width 5 height 5
click at [533, 203] on div "3" at bounding box center [529, 197] width 24 height 19
click at [384, 288] on button "SUBMIT" at bounding box center [393, 287] width 81 height 19
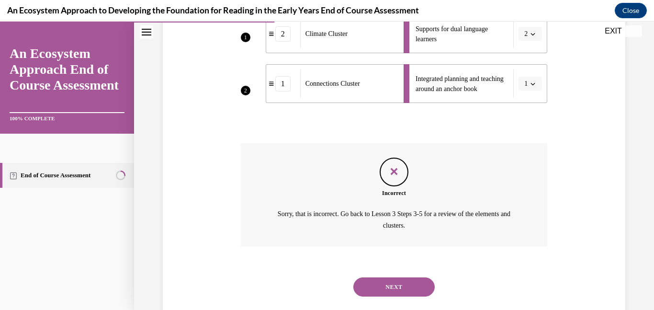
scroll to position [273, 0]
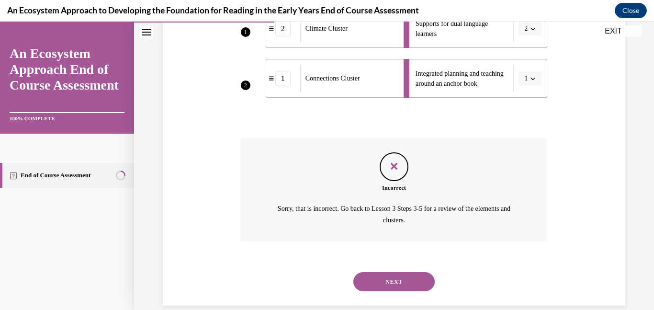
click at [392, 277] on button "NEXT" at bounding box center [393, 281] width 81 height 19
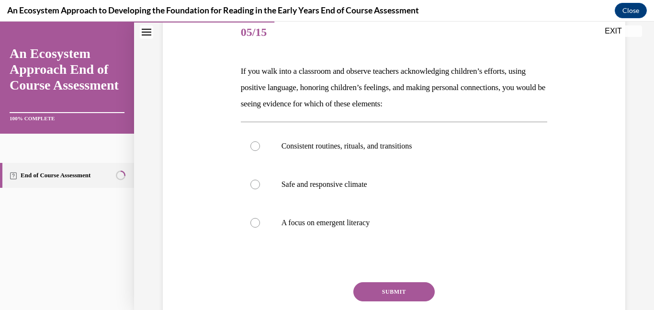
scroll to position [125, 0]
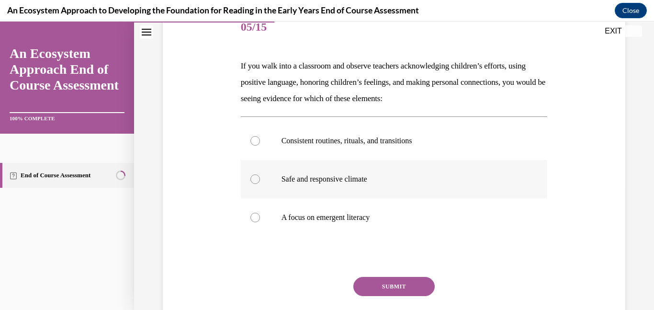
click at [260, 172] on label "Safe and responsive climate" at bounding box center [394, 179] width 307 height 38
click at [260, 174] on input "Safe and responsive climate" at bounding box center [255, 179] width 10 height 10
radio input "true"
click at [387, 284] on button "SUBMIT" at bounding box center [393, 286] width 81 height 19
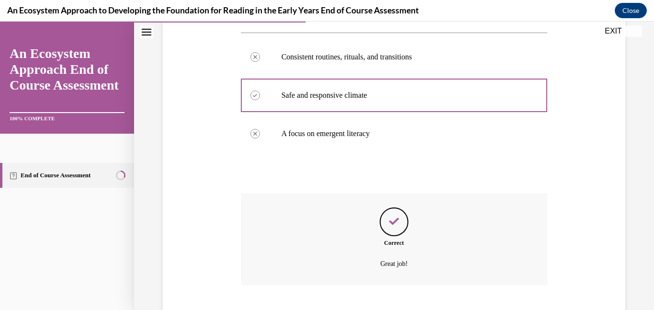
scroll to position [267, 0]
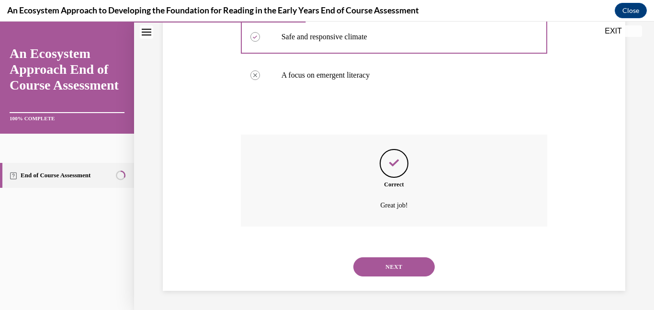
click at [379, 261] on button "NEXT" at bounding box center [393, 266] width 81 height 19
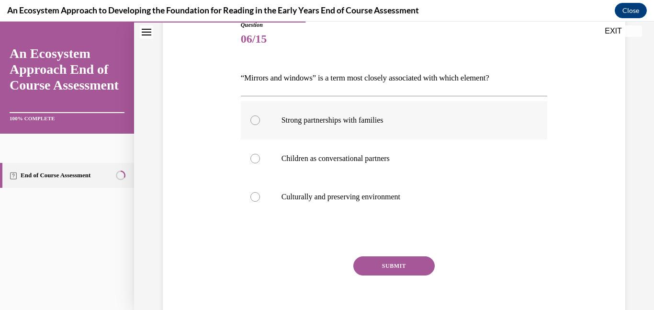
scroll to position [114, 0]
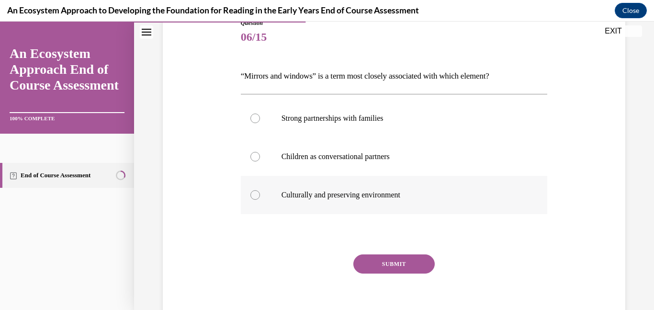
click at [258, 195] on div at bounding box center [255, 195] width 10 height 10
click at [258, 195] on input "Culturally and preserving environment" at bounding box center [255, 195] width 10 height 10
radio input "true"
click at [390, 266] on button "SUBMIT" at bounding box center [393, 263] width 81 height 19
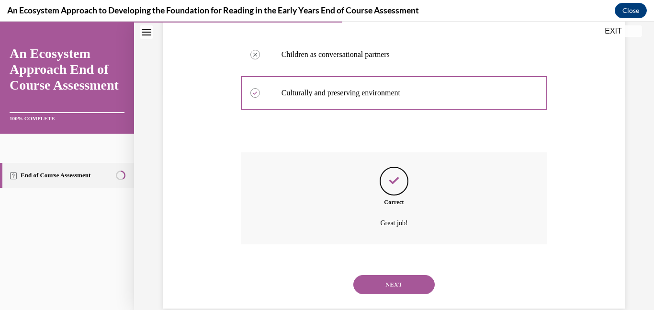
scroll to position [234, 0]
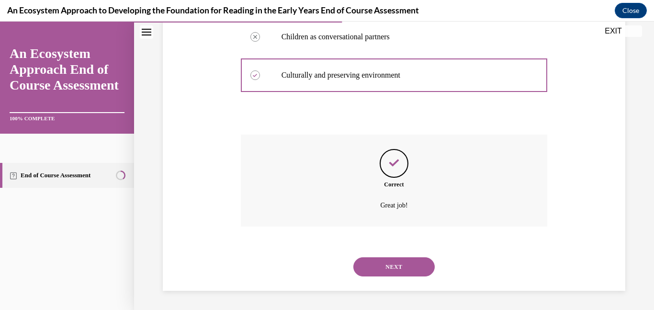
click at [390, 266] on button "NEXT" at bounding box center [393, 266] width 81 height 19
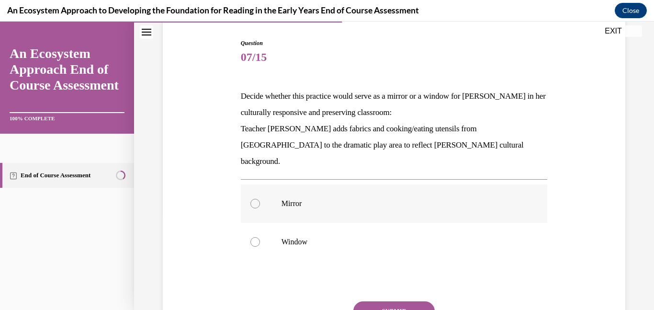
scroll to position [96, 0]
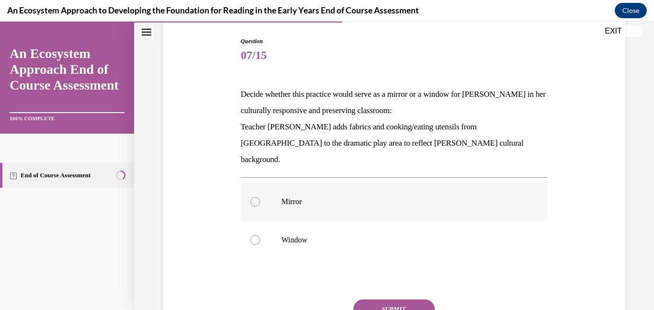
click at [253, 197] on div at bounding box center [255, 202] width 10 height 10
click at [253, 197] on input "Mirror" at bounding box center [255, 202] width 10 height 10
radio input "true"
click at [399, 299] on button "SUBMIT" at bounding box center [393, 308] width 81 height 19
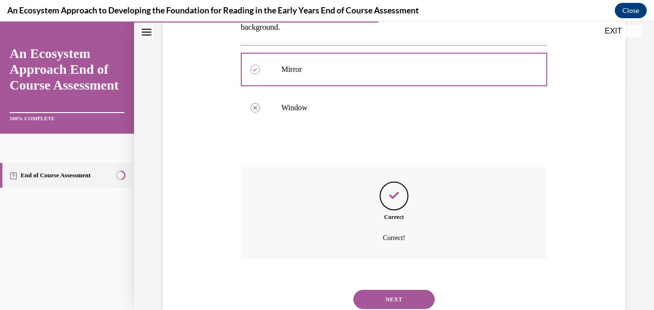
scroll to position [245, 0]
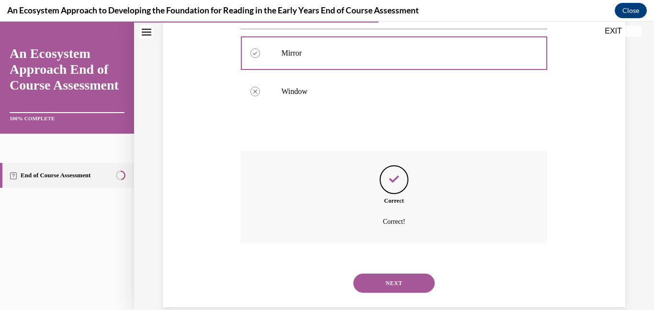
click at [386, 273] on button "NEXT" at bounding box center [393, 282] width 81 height 19
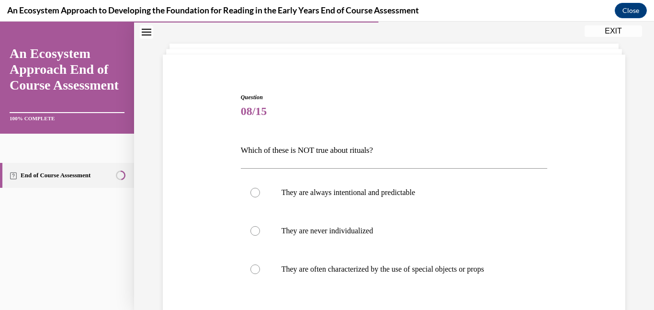
scroll to position [43, 0]
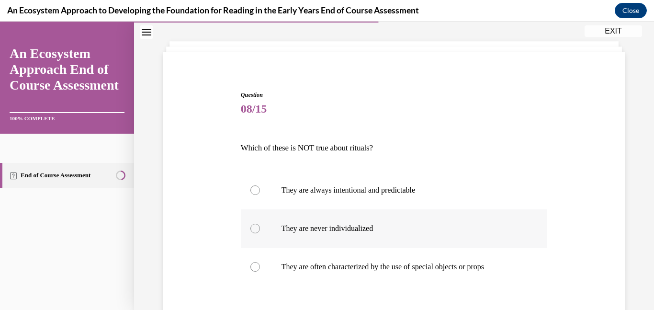
click at [253, 229] on div at bounding box center [255, 229] width 10 height 10
click at [253, 229] on input "They are never individualized" at bounding box center [255, 229] width 10 height 10
radio input "true"
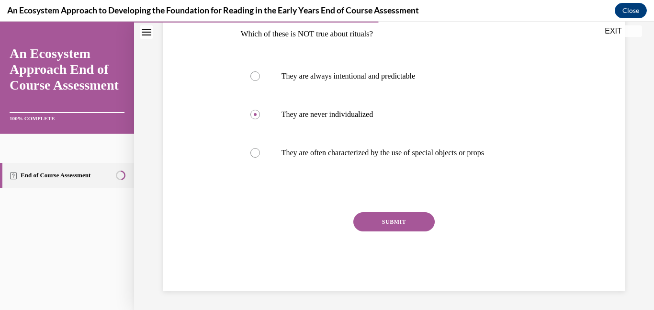
click at [368, 227] on button "SUBMIT" at bounding box center [393, 221] width 81 height 19
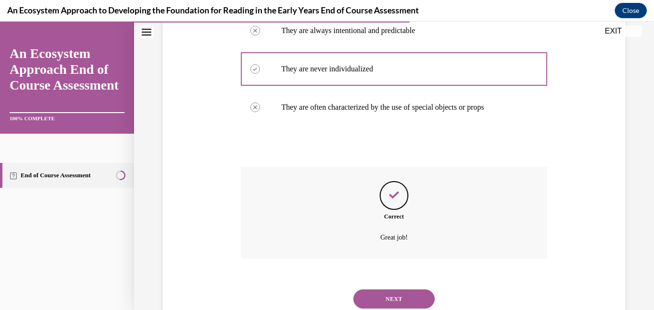
scroll to position [234, 0]
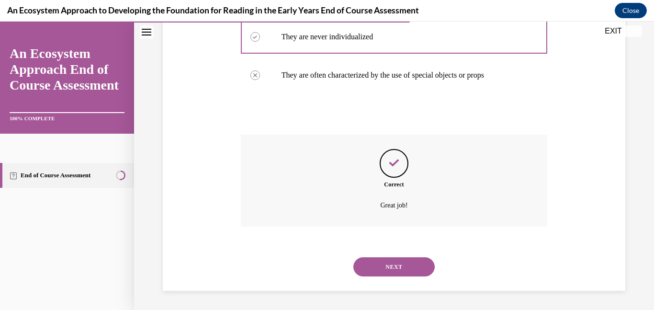
click at [388, 272] on button "NEXT" at bounding box center [393, 266] width 81 height 19
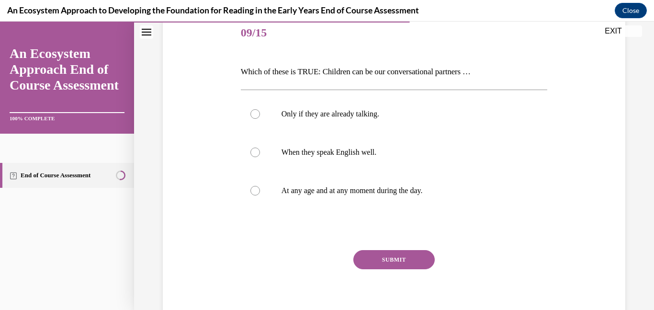
scroll to position [135, 0]
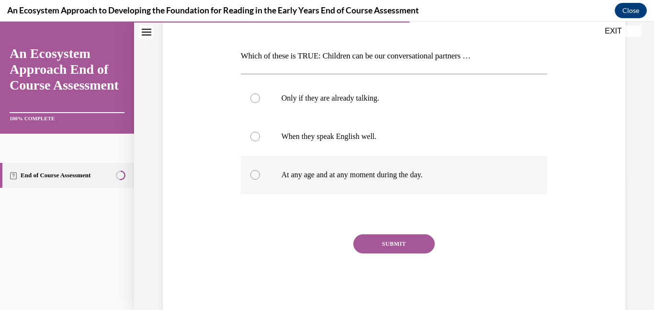
click at [263, 176] on label "At any age and at any moment during the day." at bounding box center [394, 175] width 307 height 38
click at [260, 176] on input "At any age and at any moment during the day." at bounding box center [255, 175] width 10 height 10
radio input "true"
click at [397, 249] on button "SUBMIT" at bounding box center [393, 243] width 81 height 19
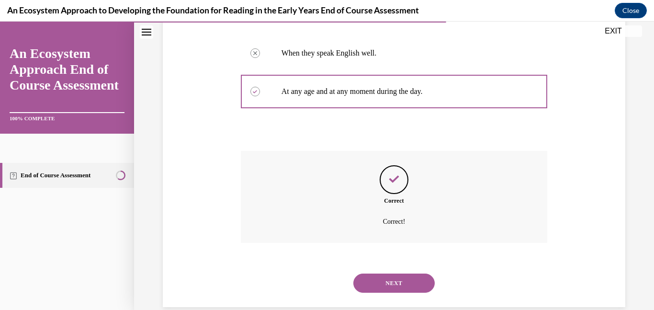
scroll to position [234, 0]
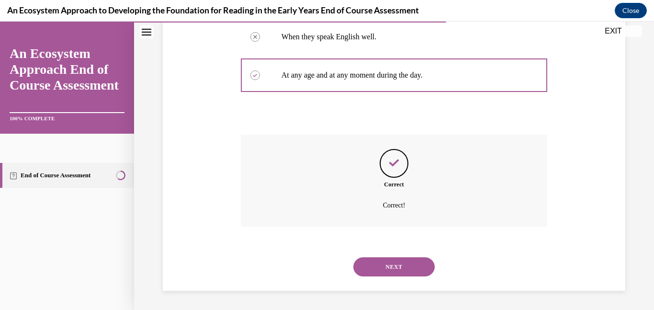
click at [392, 261] on button "NEXT" at bounding box center [393, 266] width 81 height 19
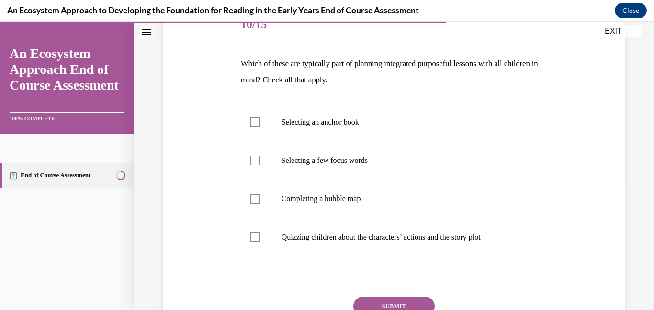
scroll to position [127, 0]
click at [251, 199] on div at bounding box center [255, 198] width 10 height 10
click at [251, 199] on input "Completing a bubble map" at bounding box center [255, 198] width 10 height 10
checkbox input "true"
click at [255, 160] on div at bounding box center [255, 160] width 10 height 10
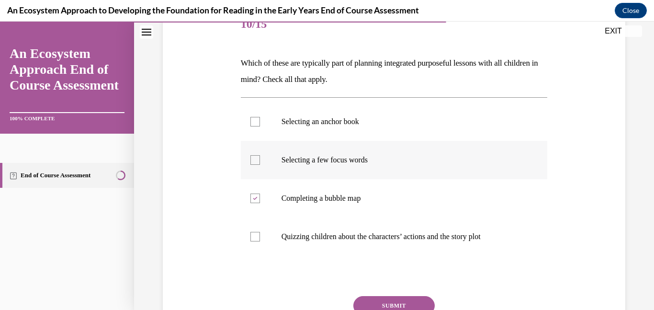
click at [255, 160] on input "Selecting a few focus words" at bounding box center [255, 160] width 10 height 10
checkbox input "true"
click at [254, 124] on div at bounding box center [255, 122] width 10 height 10
click at [254, 124] on input "Selecting an anchor book" at bounding box center [255, 122] width 10 height 10
checkbox input "true"
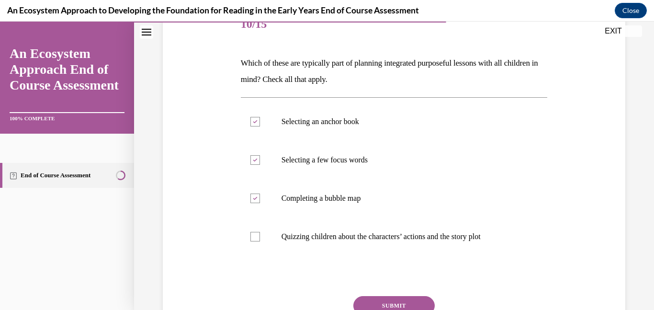
click at [403, 303] on button "SUBMIT" at bounding box center [393, 305] width 81 height 19
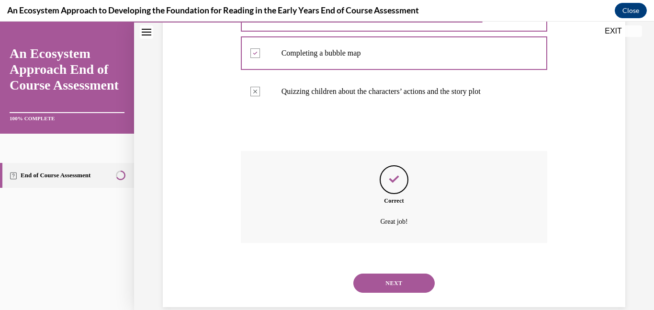
scroll to position [289, 0]
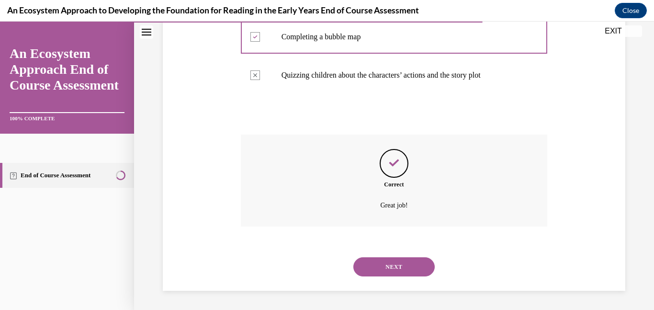
click at [394, 271] on button "NEXT" at bounding box center [393, 266] width 81 height 19
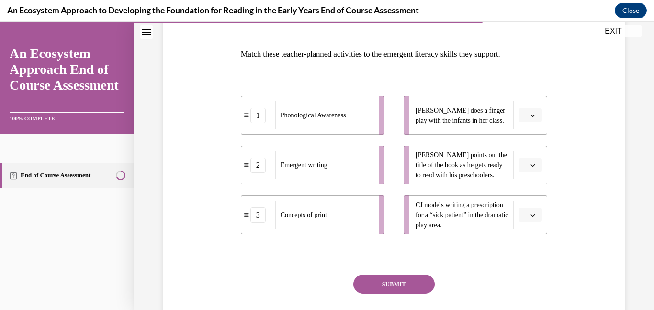
scroll to position [137, 0]
click at [532, 215] on icon "button" at bounding box center [533, 214] width 4 height 2
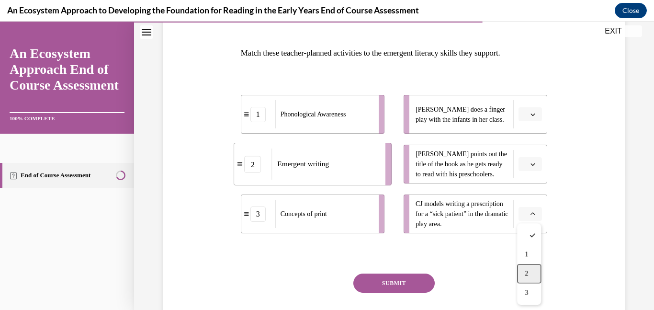
click at [526, 268] on div "2" at bounding box center [529, 273] width 24 height 19
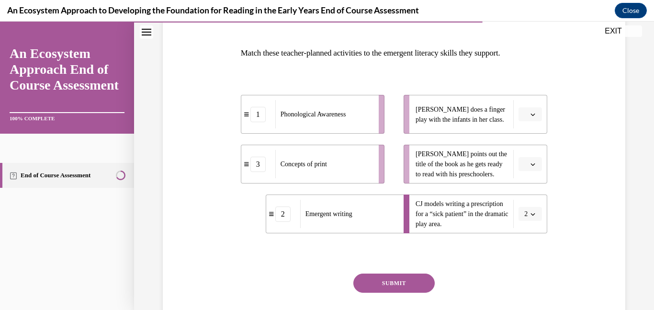
click at [533, 114] on icon "button" at bounding box center [533, 114] width 5 height 5
click at [519, 158] on div "1" at bounding box center [529, 154] width 24 height 19
click at [539, 161] on button "button" at bounding box center [530, 164] width 23 height 14
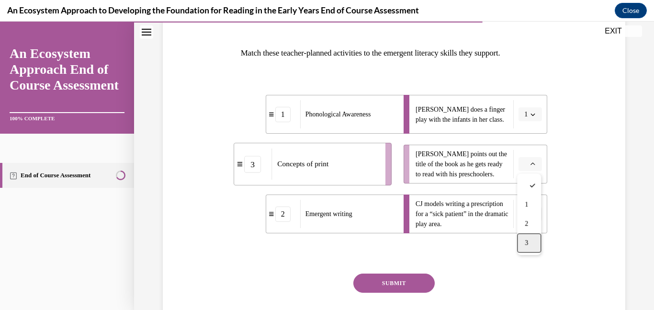
click at [527, 241] on span "3" at bounding box center [526, 243] width 3 height 8
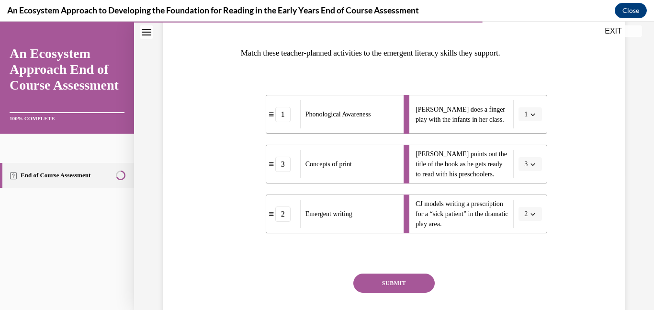
click at [407, 282] on button "SUBMIT" at bounding box center [393, 282] width 81 height 19
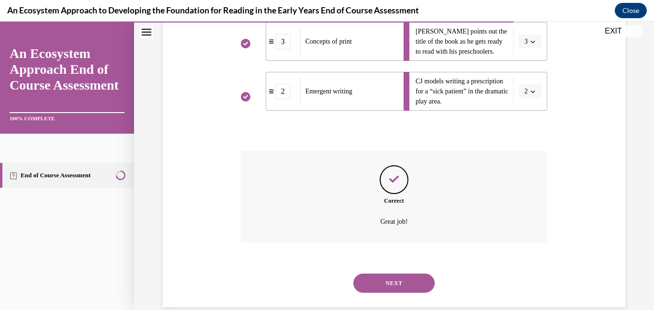
scroll to position [276, 0]
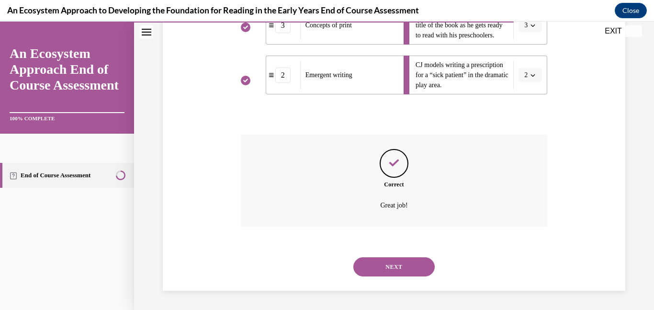
click at [399, 272] on button "NEXT" at bounding box center [393, 266] width 81 height 19
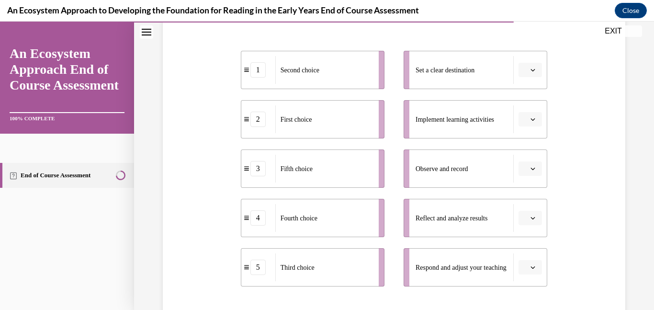
scroll to position [182, 0]
click at [533, 71] on icon "button" at bounding box center [533, 69] width 5 height 5
click at [531, 123] on div "2" at bounding box center [529, 129] width 24 height 19
click at [531, 121] on span "button" at bounding box center [533, 118] width 7 height 7
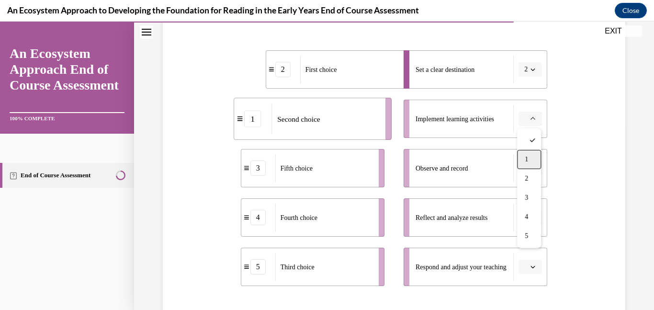
click at [529, 156] on div "1" at bounding box center [529, 159] width 24 height 19
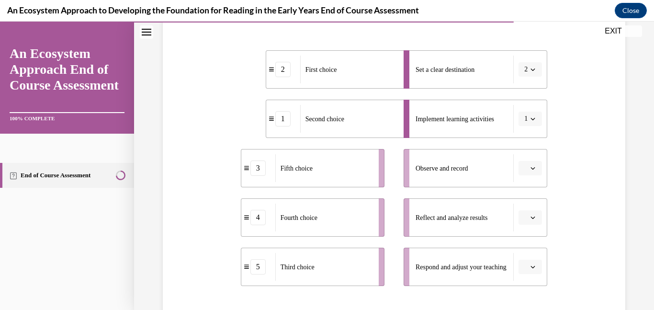
click at [534, 170] on icon "button" at bounding box center [533, 168] width 5 height 5
click at [529, 241] on div "3" at bounding box center [529, 247] width 24 height 19
click at [533, 215] on icon "button" at bounding box center [533, 217] width 5 height 5
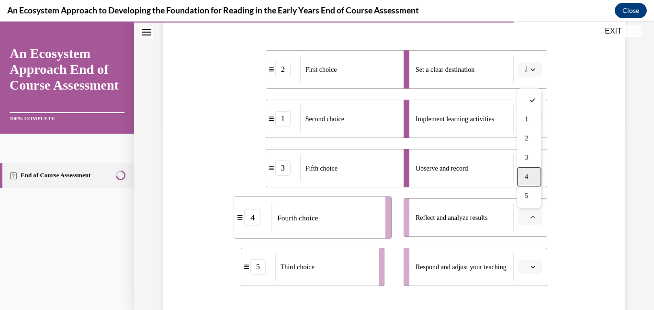
click at [526, 179] on span "4" at bounding box center [526, 177] width 3 height 8
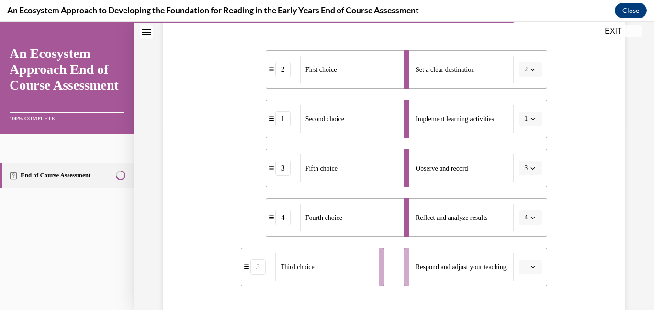
click at [533, 268] on icon "button" at bounding box center [533, 266] width 5 height 5
click at [530, 247] on div "5" at bounding box center [529, 245] width 24 height 19
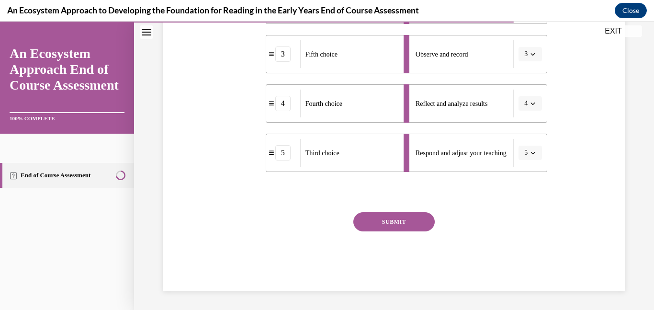
click at [392, 224] on button "SUBMIT" at bounding box center [393, 221] width 81 height 19
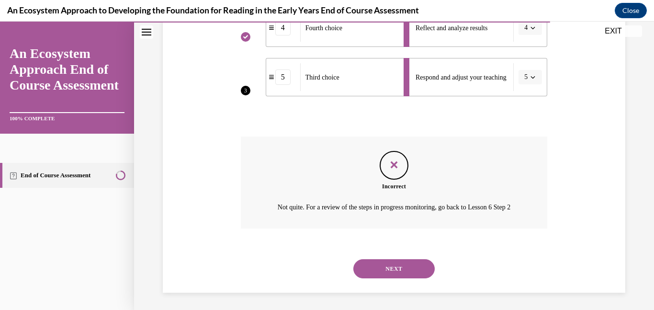
scroll to position [385, 0]
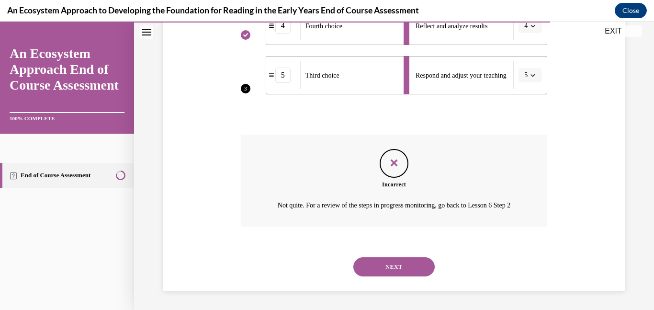
click at [390, 266] on button "NEXT" at bounding box center [393, 266] width 81 height 19
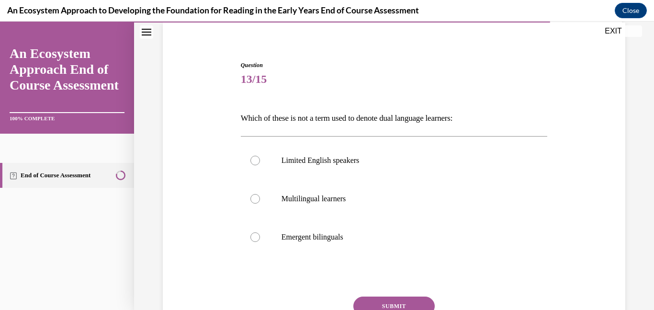
scroll to position [73, 0]
click at [255, 159] on div at bounding box center [255, 160] width 10 height 10
click at [255, 159] on input "Limited English speakers" at bounding box center [255, 160] width 10 height 10
radio input "true"
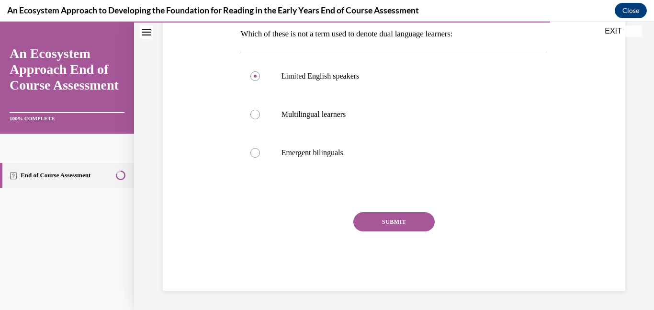
click at [400, 221] on button "SUBMIT" at bounding box center [393, 221] width 81 height 19
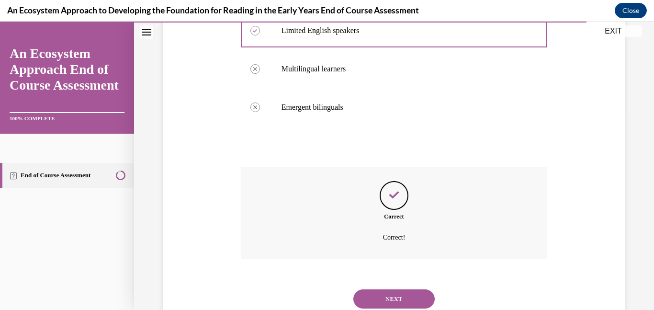
scroll to position [234, 0]
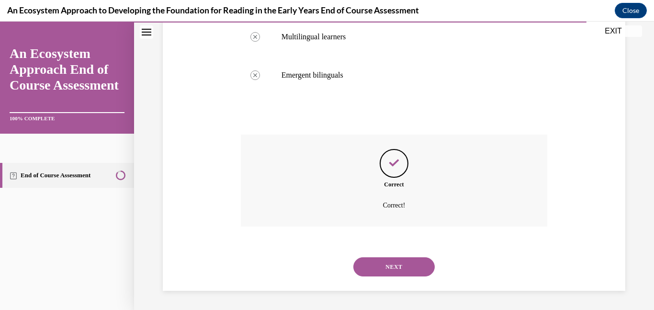
click at [398, 270] on button "NEXT" at bounding box center [393, 266] width 81 height 19
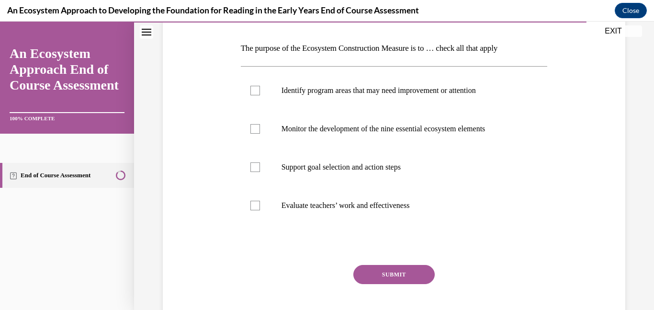
scroll to position [147, 0]
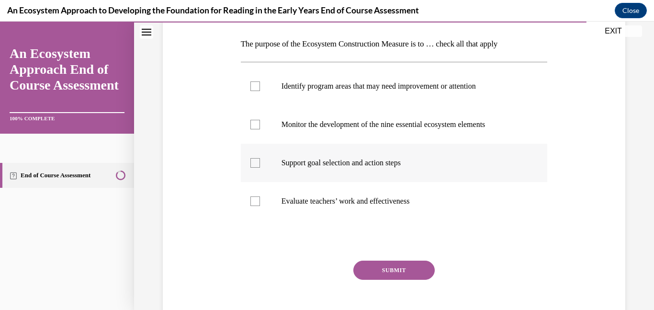
click at [251, 164] on div at bounding box center [255, 163] width 10 height 10
click at [251, 164] on input "Support goal selection and action steps" at bounding box center [255, 163] width 10 height 10
checkbox input "true"
click at [257, 122] on div at bounding box center [255, 125] width 10 height 10
click at [257, 122] on input "Monitor the development of the nine essential ecosystem elements" at bounding box center [255, 125] width 10 height 10
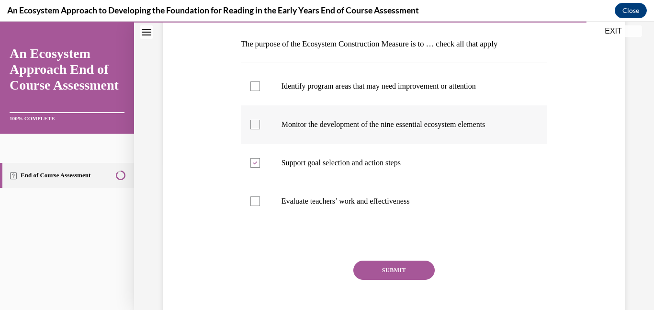
checkbox input "true"
click at [256, 81] on div at bounding box center [255, 86] width 10 height 10
click at [256, 81] on input "Identify program areas that may need improvement or attention" at bounding box center [255, 86] width 10 height 10
checkbox input "true"
click at [384, 267] on button "SUBMIT" at bounding box center [393, 270] width 81 height 19
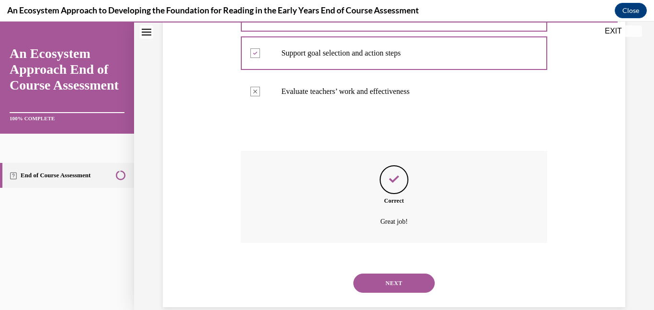
scroll to position [272, 0]
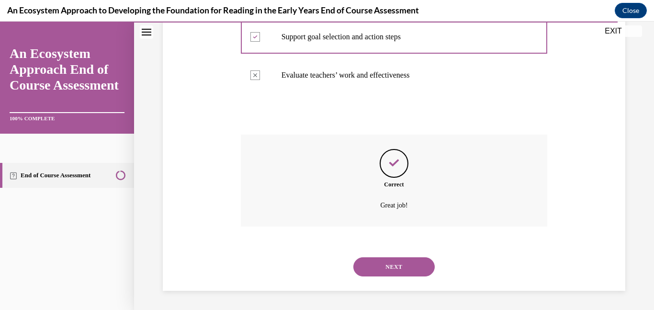
click at [384, 267] on button "NEXT" at bounding box center [393, 266] width 81 height 19
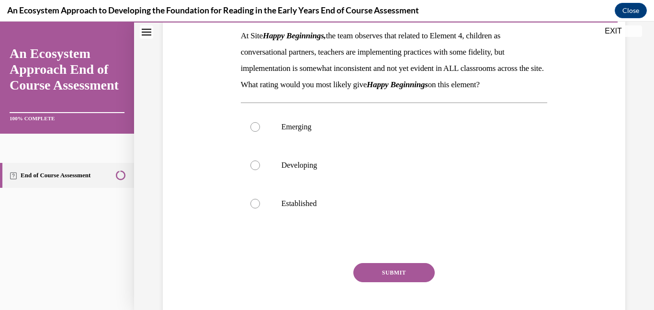
scroll to position [161, 0]
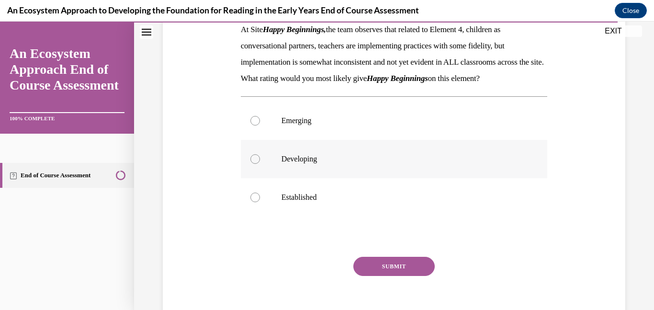
click at [255, 164] on div at bounding box center [255, 159] width 10 height 10
click at [255, 164] on input "Developing" at bounding box center [255, 159] width 10 height 10
radio input "true"
click at [388, 276] on button "SUBMIT" at bounding box center [393, 266] width 81 height 19
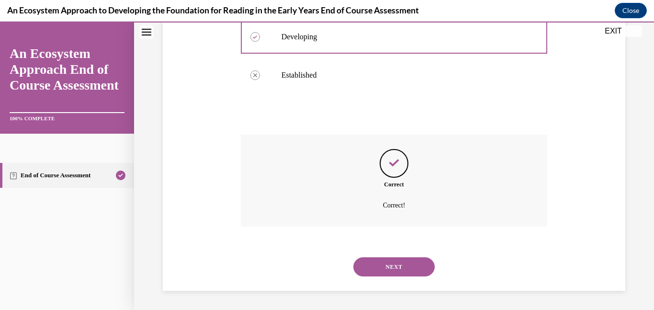
scroll to position [299, 0]
click at [386, 266] on button "NEXT" at bounding box center [393, 266] width 81 height 19
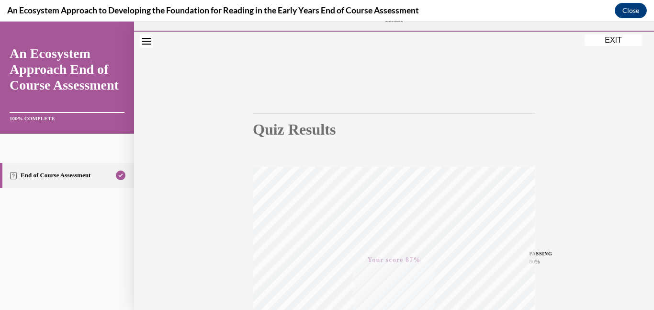
scroll to position [0, 0]
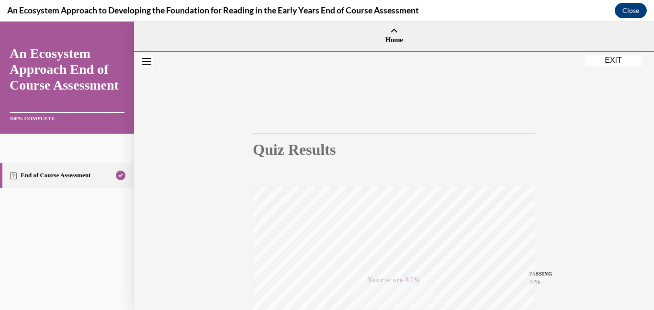
click at [612, 60] on button "EXIT" at bounding box center [613, 60] width 57 height 11
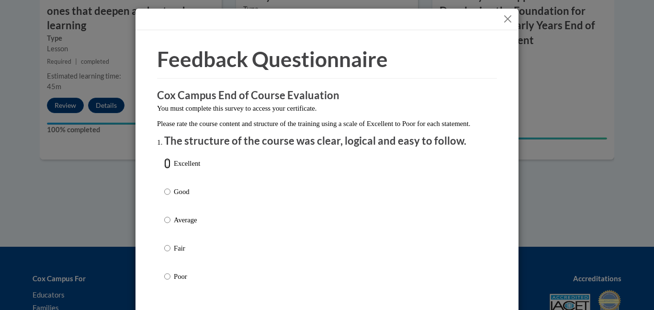
click at [165, 169] on input "Excellent" at bounding box center [167, 163] width 6 height 11
radio input "true"
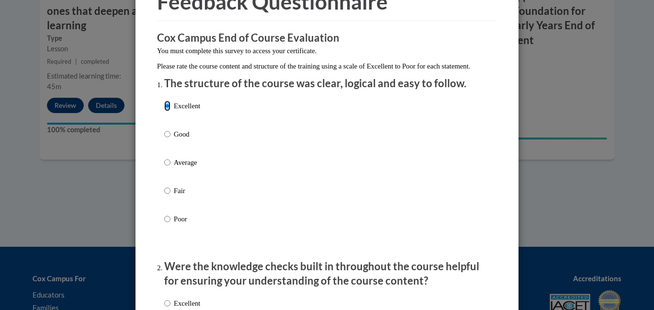
scroll to position [58, 0]
click at [170, 138] on input "Good" at bounding box center [167, 133] width 6 height 11
radio input "true"
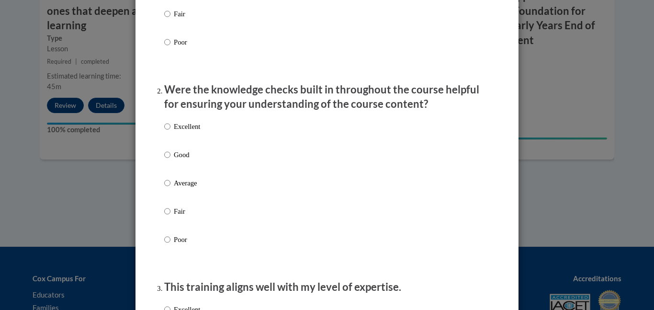
scroll to position [237, 0]
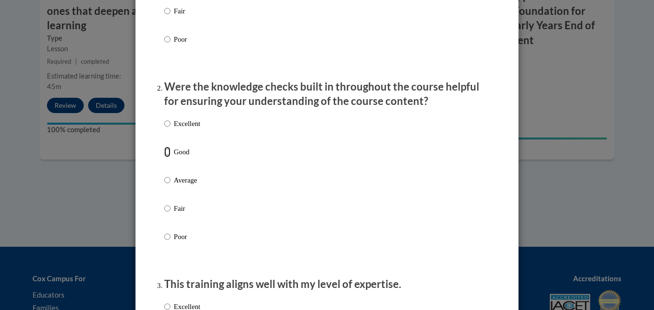
click at [168, 157] on input "Good" at bounding box center [167, 152] width 6 height 11
radio input "true"
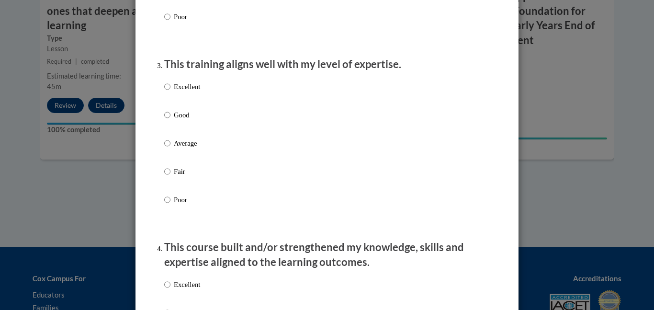
scroll to position [456, 0]
click at [168, 93] on input "Excellent" at bounding box center [167, 87] width 6 height 11
radio input "true"
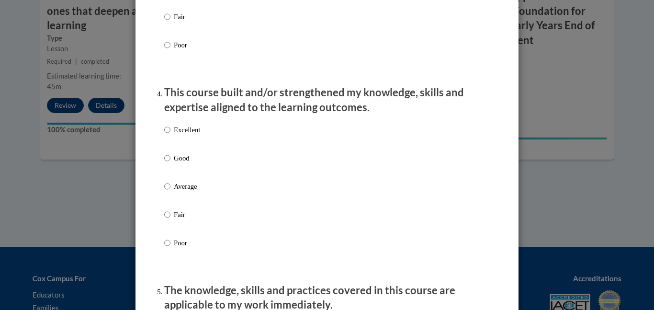
scroll to position [613, 0]
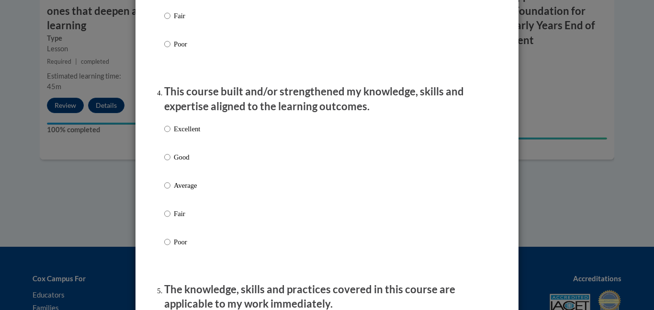
click at [171, 135] on label "Excellent" at bounding box center [182, 137] width 36 height 26
click at [170, 134] on input "Excellent" at bounding box center [167, 129] width 6 height 11
radio input "true"
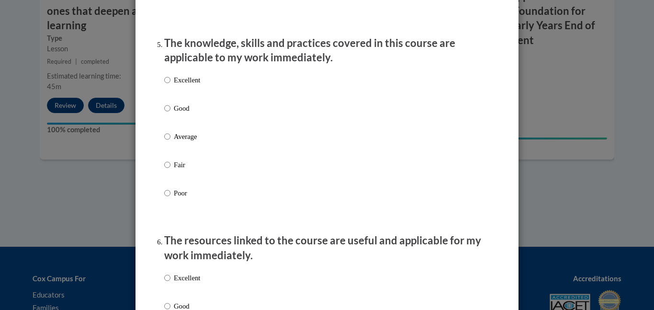
scroll to position [862, 0]
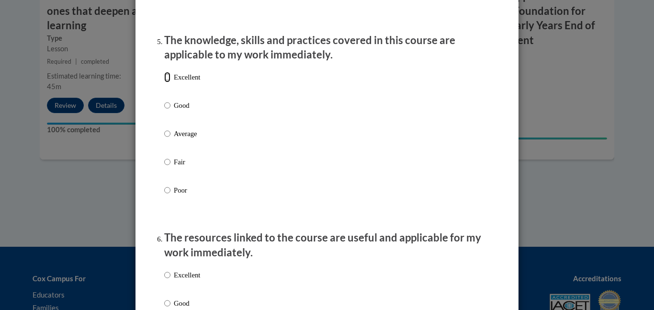
click at [168, 82] on input "Excellent" at bounding box center [167, 77] width 6 height 11
radio input "true"
click at [167, 111] on input "Good" at bounding box center [167, 105] width 6 height 11
radio input "true"
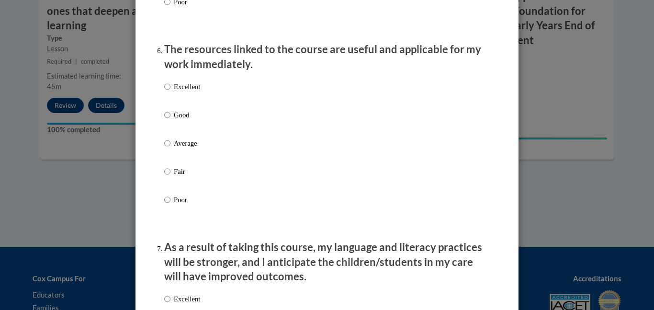
scroll to position [1055, 0]
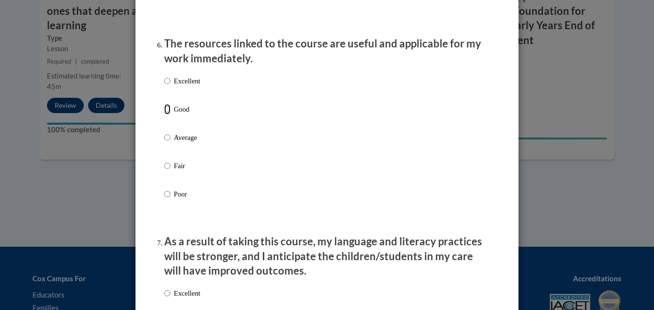
click at [167, 114] on input "Good" at bounding box center [167, 109] width 6 height 11
radio input "true"
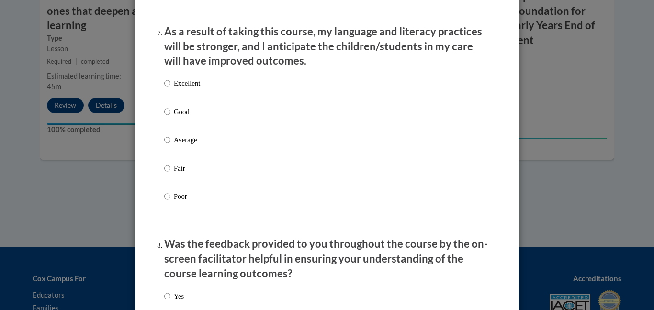
scroll to position [1266, 0]
click at [169, 88] on input "Excellent" at bounding box center [167, 83] width 6 height 11
radio input "true"
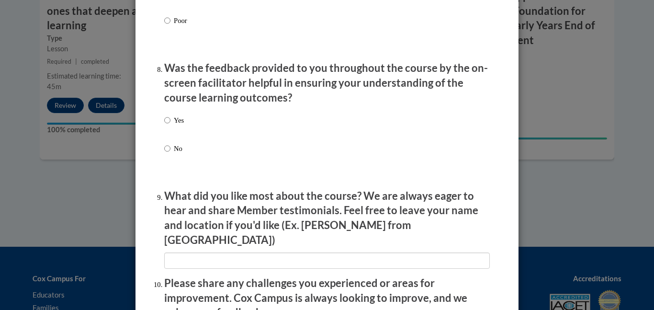
scroll to position [1441, 0]
click at [166, 125] on input "Yes" at bounding box center [167, 119] width 6 height 11
radio input "true"
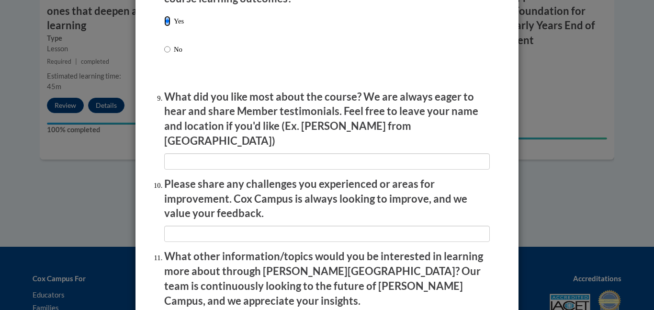
scroll to position [1541, 0]
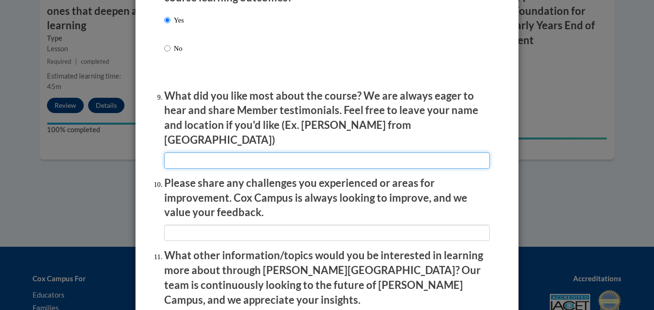
click at [314, 154] on input "textbox" at bounding box center [327, 160] width 326 height 16
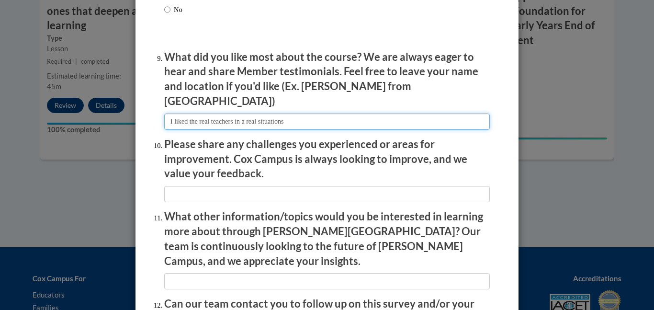
scroll to position [1582, 0]
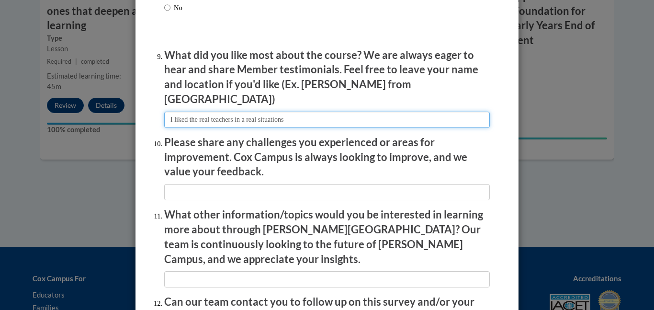
type input "I liked the real teachers in a real situations"
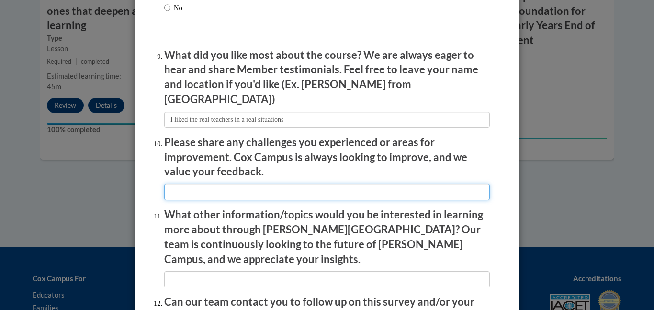
click at [193, 185] on input "textbox" at bounding box center [327, 192] width 326 height 16
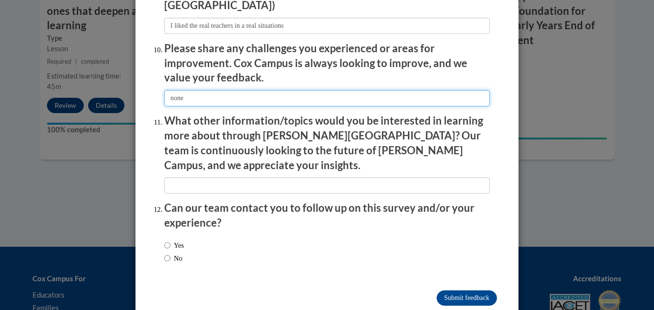
scroll to position [1676, 0]
type input "none"
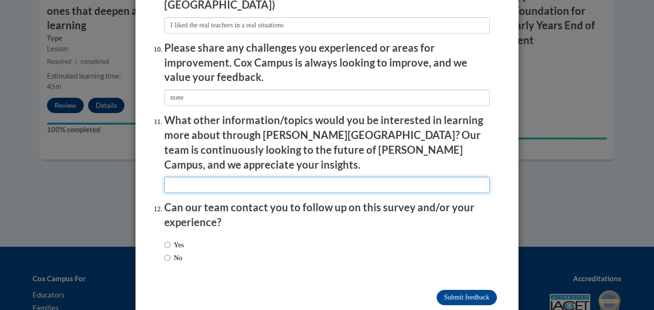
click at [181, 177] on input "textbox" at bounding box center [327, 185] width 326 height 16
click at [336, 177] on input "textbox" at bounding box center [327, 185] width 326 height 16
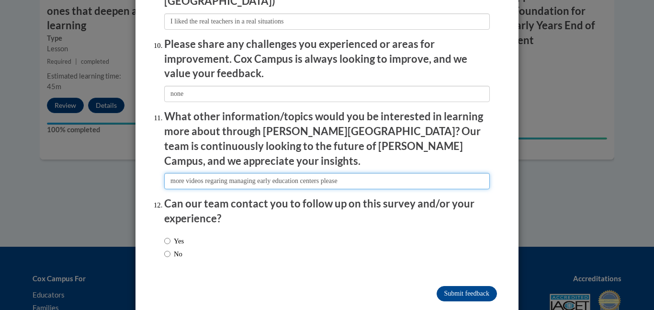
type input "more videos regaring managing early education centers please"
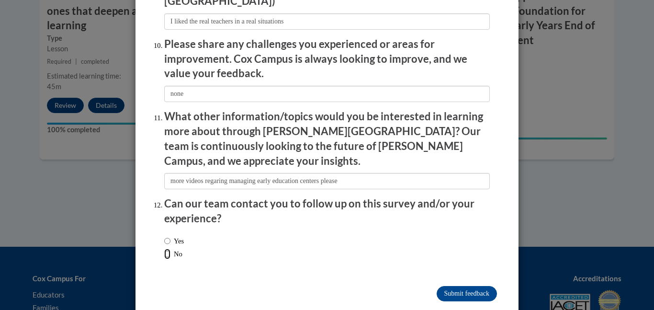
click at [169, 249] on input "No" at bounding box center [167, 254] width 6 height 11
radio input "true"
click at [468, 286] on input "Submit feedback" at bounding box center [467, 293] width 60 height 15
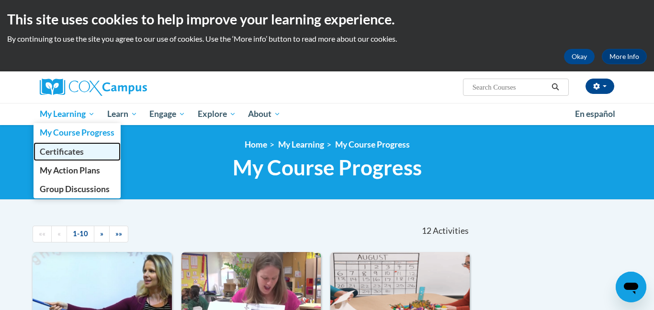
click at [71, 150] on span "Certificates" at bounding box center [62, 152] width 44 height 10
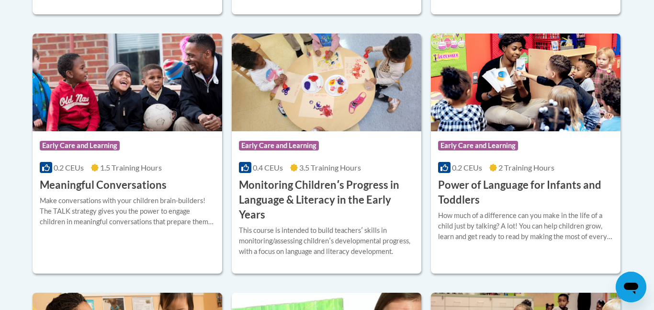
scroll to position [532, 0]
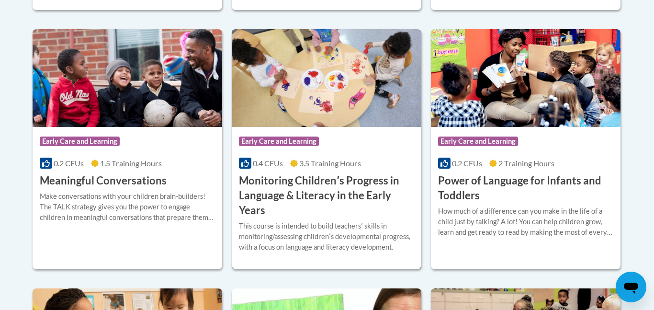
click at [305, 147] on span "Early Care and Learning" at bounding box center [280, 142] width 82 height 12
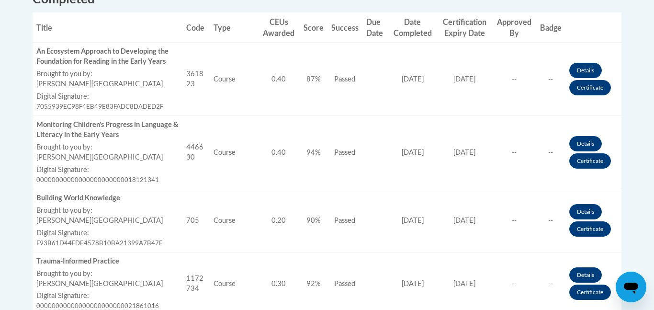
scroll to position [401, 0]
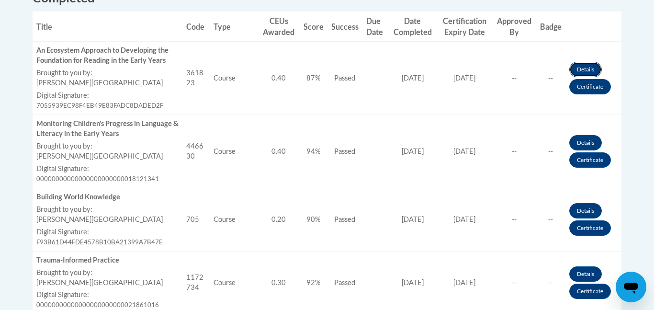
click at [578, 68] on link "Details" at bounding box center [585, 69] width 33 height 15
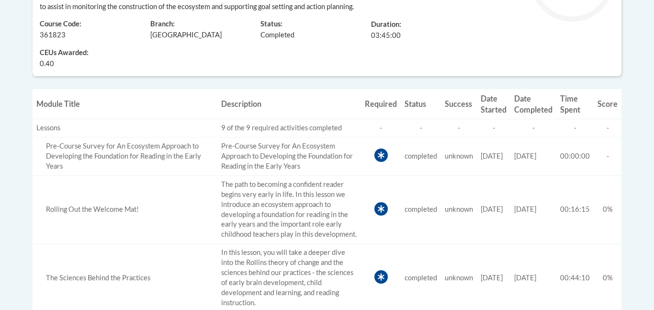
scroll to position [337, 0]
